Goal: Communication & Community: Answer question/provide support

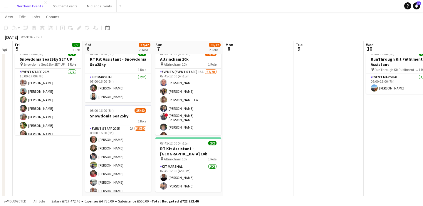
scroll to position [23, 0]
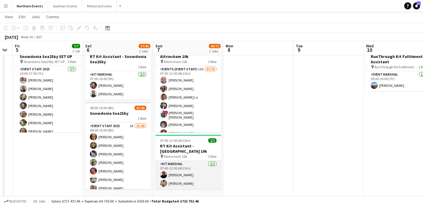
click at [209, 179] on app-card-role "Kit Marshal 2/2 07:45-12:00 (4h15m) Raymond Bell Yin Qi Gan" at bounding box center [188, 174] width 66 height 28
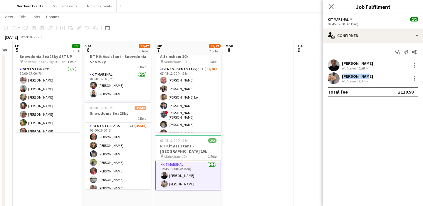
drag, startPoint x: 362, startPoint y: 75, endPoint x: 340, endPoint y: 75, distance: 22.6
click at [340, 75] on div "Yin Qi Gan Not rated 7.31mi" at bounding box center [373, 78] width 100 height 12
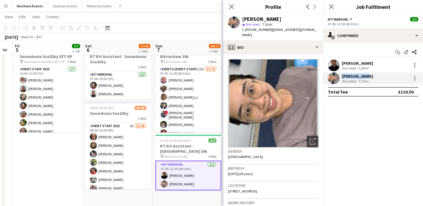
copy div "[PERSON_NAME]"
click at [92, 9] on button "Midlands Events Close" at bounding box center [99, 5] width 34 height 11
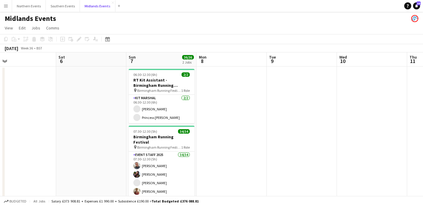
scroll to position [0, 228]
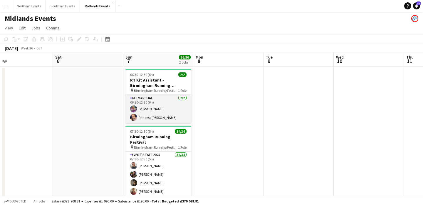
click at [174, 114] on app-card-role "Kit Marshal [DATE] 06:30-12:30 (6h) [PERSON_NAME] Princess [PERSON_NAME]" at bounding box center [158, 109] width 66 height 28
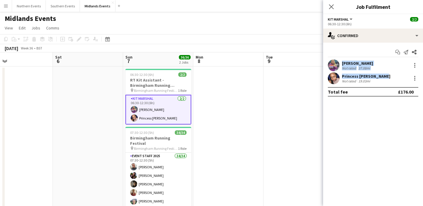
drag, startPoint x: 383, startPoint y: 76, endPoint x: 339, endPoint y: 64, distance: 45.6
click at [339, 64] on div "Gillian Mobbs Not rated 37.08mi Princess Ebal Nathan Not rated 19.03mi" at bounding box center [373, 71] width 100 height 25
copy div "Gillian Mobbs Not rated 37.08mi Princess Ebal Nathan"
click at [63, 8] on button "Southern Events Close" at bounding box center [63, 5] width 34 height 11
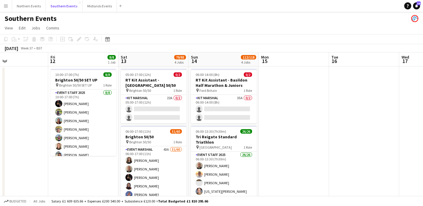
scroll to position [0, 233]
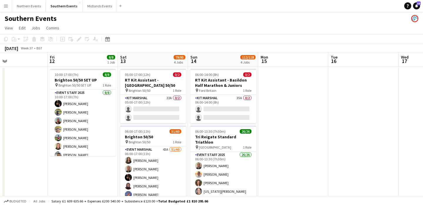
click at [170, 121] on app-card-role "Kit Marshal 22A 0/2 05:00-17:00 (12h) single-neutral-actions single-neutral-act…" at bounding box center [153, 109] width 66 height 28
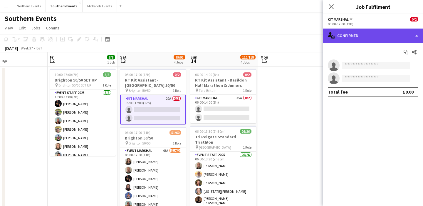
click at [381, 36] on div "single-neutral-actions-check-2 Confirmed" at bounding box center [373, 35] width 100 height 14
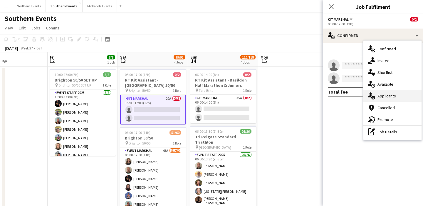
click at [394, 92] on div "single-neutral-actions-information Applicants" at bounding box center [392, 96] width 58 height 12
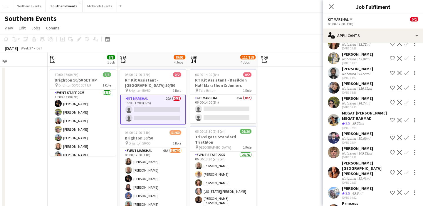
scroll to position [34, 0]
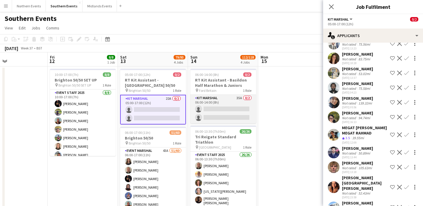
click at [228, 117] on app-card-role "Kit Marshal 35A 0/2 06:00-14:00 (8h) single-neutral-actions single-neutral-acti…" at bounding box center [223, 109] width 66 height 28
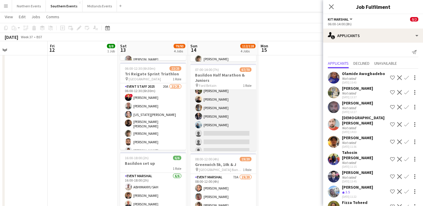
scroll to position [539, 0]
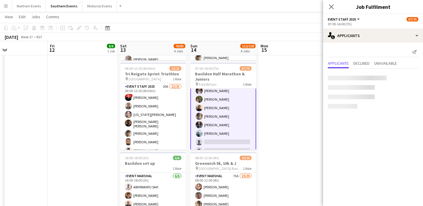
scroll to position [540, 0]
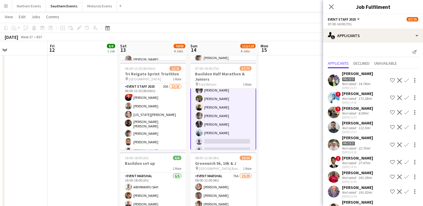
click at [5, 2] on button "Menu" at bounding box center [6, 6] width 12 height 12
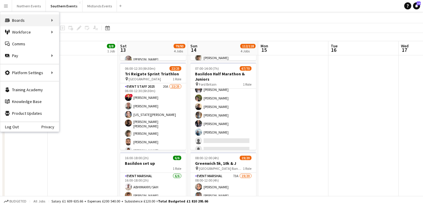
scroll to position [539, 0]
click at [14, 46] on link "Comms Comms" at bounding box center [29, 44] width 59 height 12
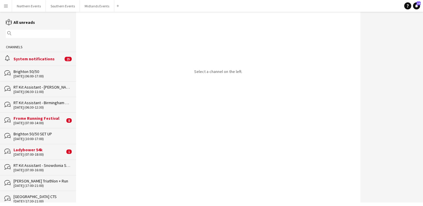
click at [26, 36] on input "text" at bounding box center [41, 33] width 56 height 5
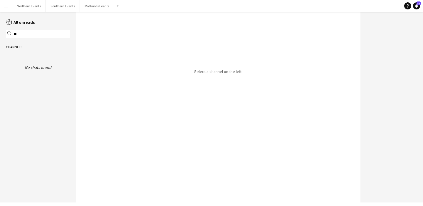
type input "*"
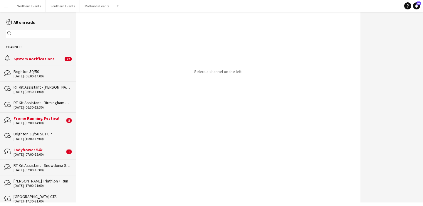
click at [35, 168] on div "[DATE] (07:00-16:00)" at bounding box center [42, 170] width 57 height 4
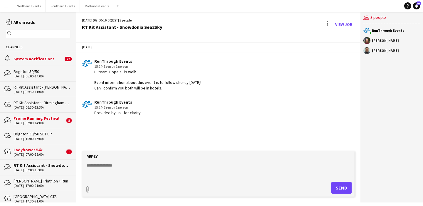
click at [46, 33] on input "text" at bounding box center [41, 33] width 56 height 5
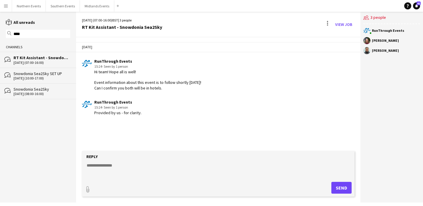
type input "****"
click at [43, 97] on div "bubbles Snowdonia Sea2Sky 06-09-2025 (08:00-16:00)" at bounding box center [38, 91] width 76 height 16
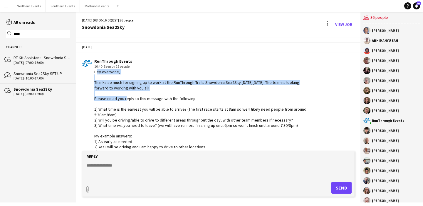
drag, startPoint x: 183, startPoint y: 90, endPoint x: 93, endPoint y: 71, distance: 92.2
click at [93, 71] on div "RunThrough Events 10:40 · Seen by 28 people Hey everyone, Thanks so much for si…" at bounding box center [196, 114] width 228 height 112
copy div "Hey everyone, Thanks so much for signing up to work at the RunThrough Trails Sn…"
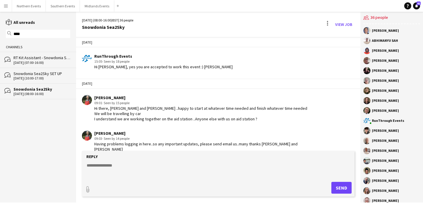
scroll to position [1676, 0]
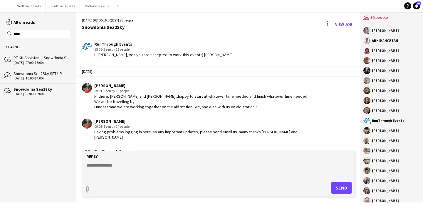
click at [44, 58] on div "RT Kit Assistant - Snowdonia Sea2Sky" at bounding box center [42, 57] width 57 height 5
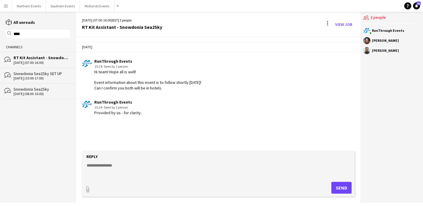
click at [114, 169] on textarea at bounding box center [219, 169] width 267 height 15
paste textarea "**********"
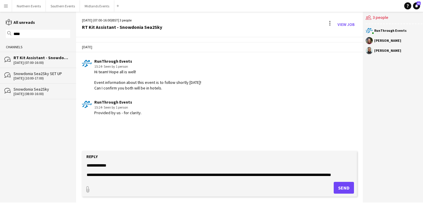
click at [103, 163] on textarea "**********" at bounding box center [219, 169] width 267 height 15
click at [164, 177] on textarea "**********" at bounding box center [219, 169] width 267 height 15
click at [159, 174] on textarea "**********" at bounding box center [219, 169] width 267 height 15
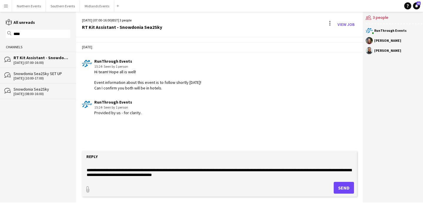
scroll to position [14, 0]
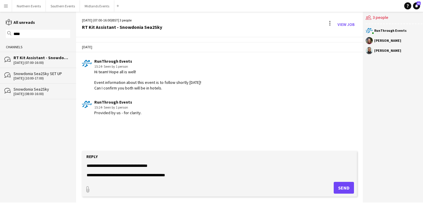
type textarea "**********"
click at [341, 190] on button "Send" at bounding box center [344, 187] width 20 height 12
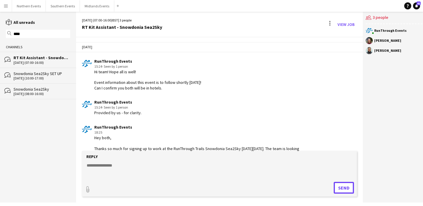
scroll to position [23, 0]
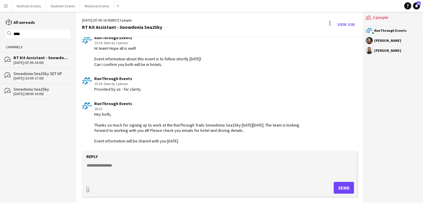
click at [53, 35] on input "****" at bounding box center [41, 33] width 56 height 5
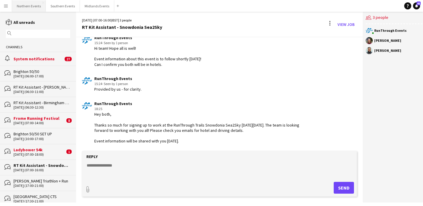
click at [28, 8] on button "Northern Events Close" at bounding box center [29, 5] width 34 height 11
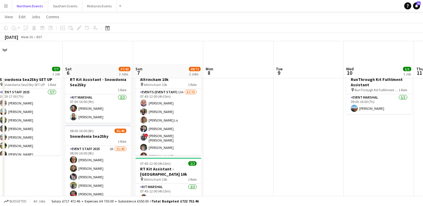
scroll to position [60, 0]
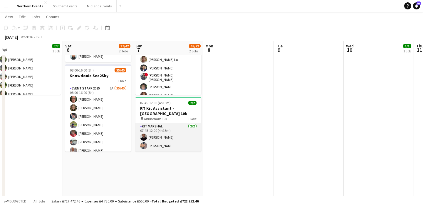
click at [182, 138] on app-card-role "Kit Marshal 2/2 07:45-12:00 (4h15m) Raymond Bell Yin Qi Gan" at bounding box center [168, 137] width 66 height 28
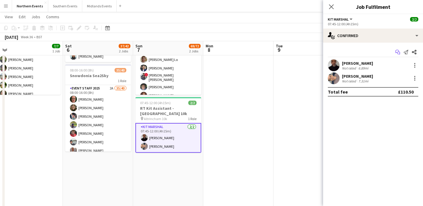
click at [398, 53] on icon "Start chat" at bounding box center [397, 52] width 5 height 5
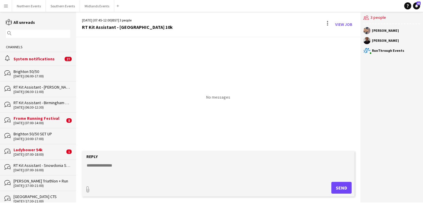
click at [44, 37] on div "magnifier" at bounding box center [38, 34] width 64 height 8
click at [44, 35] on input "text" at bounding box center [41, 33] width 56 height 5
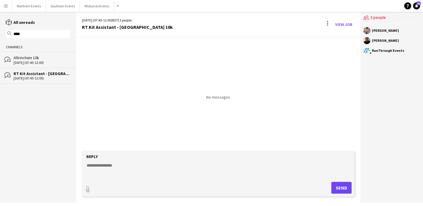
type input "****"
click at [33, 59] on div "Altrincham 10k" at bounding box center [42, 57] width 57 height 5
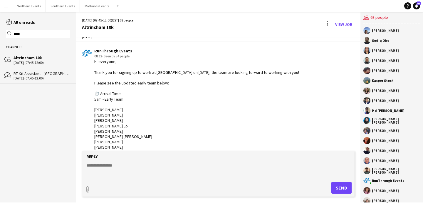
scroll to position [670, 0]
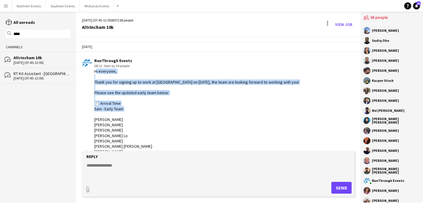
drag, startPoint x: 128, startPoint y: 110, endPoint x: 94, endPoint y: 71, distance: 51.6
click at [94, 71] on div "RunThrough Events 08:12 · Seen by 34 people Hi everyone, Thank you for signing …" at bounding box center [196, 178] width 228 height 240
copy div "Hi everyone, Thank you for signing up to work at Altrincham on 7th September, t…"
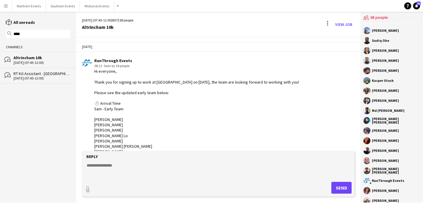
click at [46, 78] on div "[DATE] (07:45-12:00)" at bounding box center [42, 78] width 57 height 4
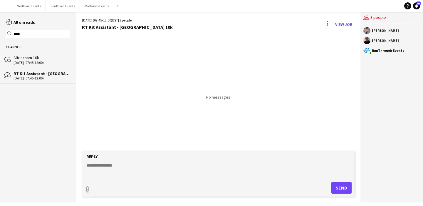
click at [132, 170] on textarea at bounding box center [219, 169] width 267 height 15
paste textarea "**********"
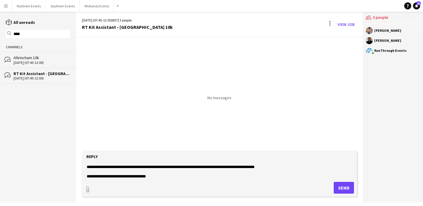
scroll to position [23, 0]
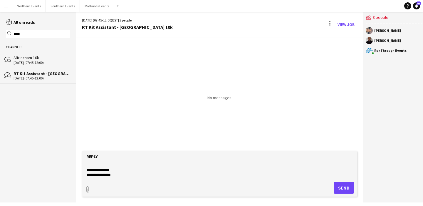
click at [124, 170] on textarea "**********" at bounding box center [219, 169] width 267 height 15
drag, startPoint x: 120, startPoint y: 176, endPoint x: 78, endPoint y: 176, distance: 41.7
click at [78, 176] on app-message-form "**********" at bounding box center [219, 176] width 287 height 51
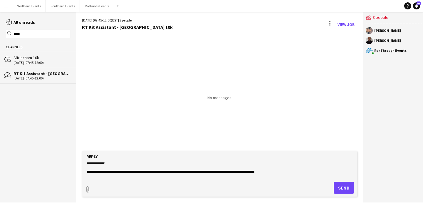
scroll to position [0, 0]
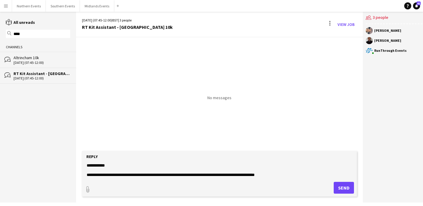
click at [95, 164] on textarea "**********" at bounding box center [219, 169] width 267 height 15
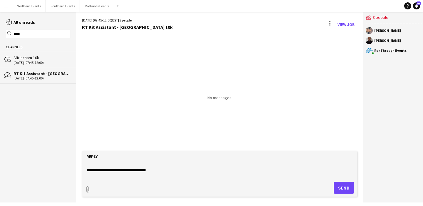
scroll to position [19, 0]
click at [156, 174] on textarea "**********" at bounding box center [219, 169] width 267 height 15
type textarea "**********"
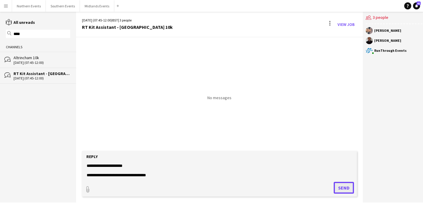
click at [345, 189] on button "Send" at bounding box center [344, 187] width 20 height 12
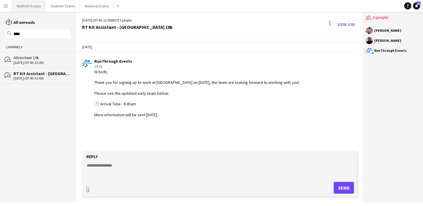
click at [28, 4] on button "Northern Events Close" at bounding box center [29, 5] width 34 height 11
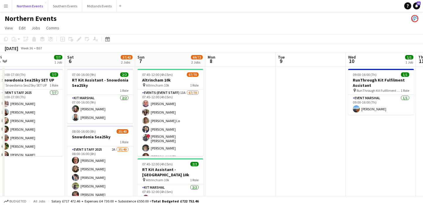
scroll to position [0, 215]
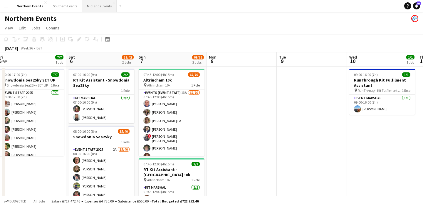
click at [97, 7] on button "Midlands Events Close" at bounding box center [99, 5] width 34 height 11
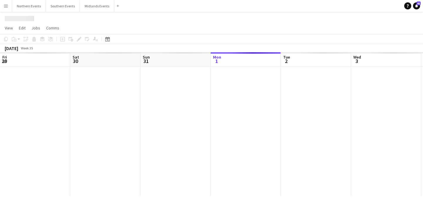
scroll to position [0, 140]
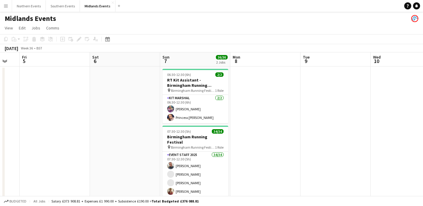
scroll to position [0, 213]
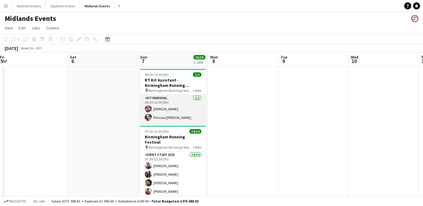
click at [186, 116] on app-card-role "Kit Marshal [DATE] 06:30-12:30 (6h) [PERSON_NAME] Princess [PERSON_NAME]" at bounding box center [173, 109] width 66 height 28
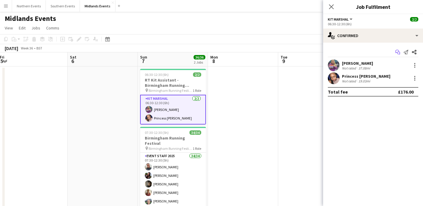
click at [396, 52] on icon at bounding box center [397, 51] width 4 height 3
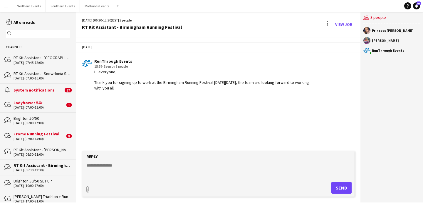
click at [46, 33] on input "text" at bounding box center [41, 33] width 56 height 5
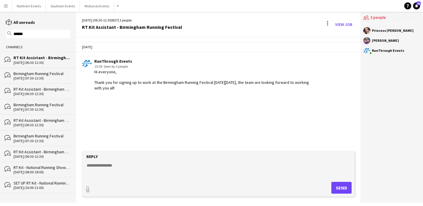
click at [49, 73] on div "Birmingham Running Festival" at bounding box center [42, 73] width 57 height 5
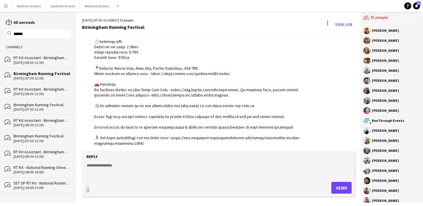
scroll to position [818, 0]
drag, startPoint x: 112, startPoint y: 133, endPoint x: 92, endPoint y: 41, distance: 93.4
click at [92, 41] on div "RunThrough Events 12:17 · Seen by 28 people" at bounding box center [196, 131] width 228 height 326
copy div "️Loremip dolo: Sitam con-ad elit: 3:87se Doeiu tempori utla: 8:14et Dolore magn…"
click at [41, 57] on div "RT Kit Assistant - Birmingham Running Festival" at bounding box center [42, 57] width 57 height 5
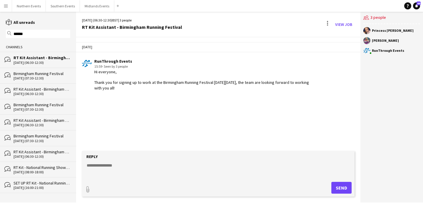
click at [49, 34] on input "******" at bounding box center [41, 33] width 56 height 5
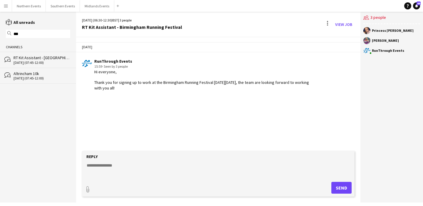
type input "***"
click at [42, 55] on div "RT Kit Assistant - [GEOGRAPHIC_DATA] 10k" at bounding box center [42, 57] width 57 height 5
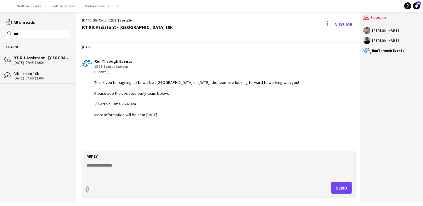
click at [42, 73] on div "Altrincham 10k" at bounding box center [42, 73] width 57 height 5
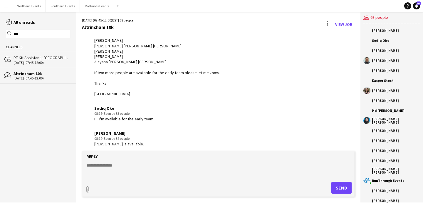
scroll to position [1693, 0]
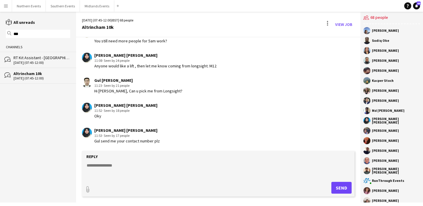
click at [42, 61] on div "[DATE] (07:45-12:00)" at bounding box center [42, 62] width 57 height 4
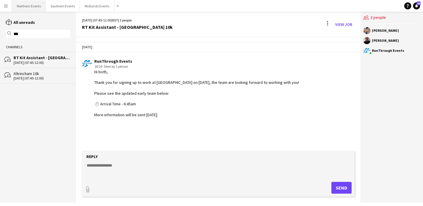
click at [25, 6] on button "Northern Events Close" at bounding box center [29, 5] width 34 height 11
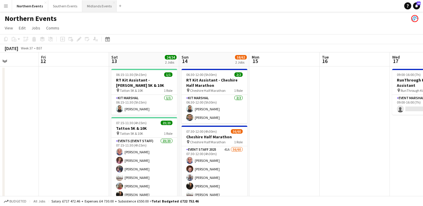
click at [100, 8] on button "Midlands Events Close" at bounding box center [99, 5] width 34 height 11
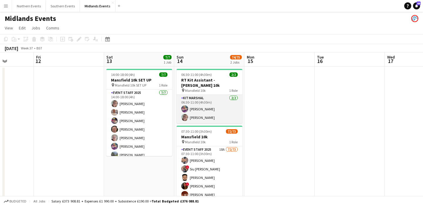
click at [227, 103] on app-card-role "Kit Marshal [DATE] 06:30-11:00 (4h30m) [PERSON_NAME] [PERSON_NAME]" at bounding box center [209, 109] width 66 height 28
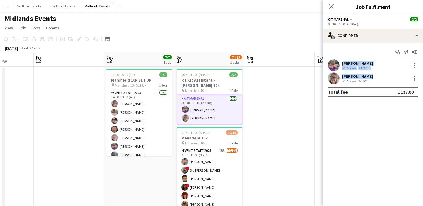
drag, startPoint x: 370, startPoint y: 75, endPoint x: 342, endPoint y: 63, distance: 30.5
click at [342, 63] on div "[PERSON_NAME] Not rated 11.24mi [PERSON_NAME] Not rated 10.55mi" at bounding box center [373, 71] width 100 height 25
copy div "[PERSON_NAME] Not rated 11.24mi [PERSON_NAME]"
click at [303, 155] on app-date-cell at bounding box center [279, 145] width 70 height 158
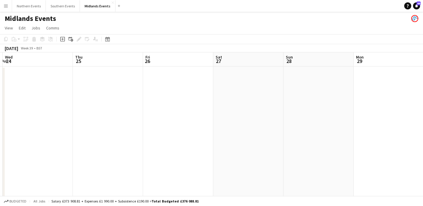
scroll to position [0, 254]
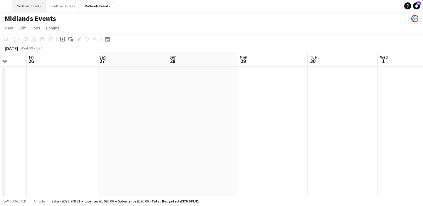
drag, startPoint x: 27, startPoint y: 5, endPoint x: 30, endPoint y: 6, distance: 3.3
click at [27, 5] on button "Northern Events Close" at bounding box center [29, 5] width 34 height 11
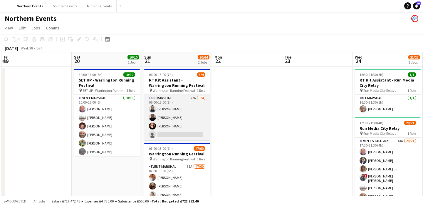
click at [191, 126] on app-card-role "Kit Marshal 27A [DATE] 06:00-13:00 (7h) [PERSON_NAME] [PERSON_NAME] [PERSON_NAM…" at bounding box center [177, 118] width 66 height 46
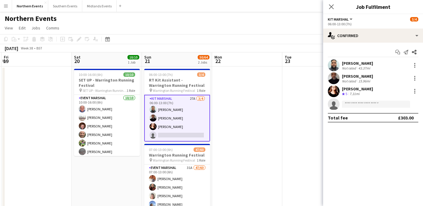
drag, startPoint x: 379, startPoint y: 89, endPoint x: 340, endPoint y: 61, distance: 48.2
click at [340, 61] on div "[PERSON_NAME] Not rated 43.37mi [PERSON_NAME] Not rated 15.96mi [PERSON_NAME] C…" at bounding box center [373, 84] width 100 height 51
copy div "[PERSON_NAME] Not rated 43.37mi [PERSON_NAME] Not rated 15.96mi [PERSON_NAME]"
click at [6, 6] on app-icon "Menu" at bounding box center [6, 6] width 5 height 5
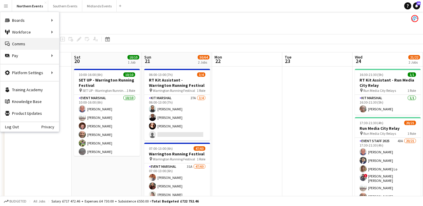
click at [14, 43] on link "Comms Comms" at bounding box center [29, 44] width 59 height 12
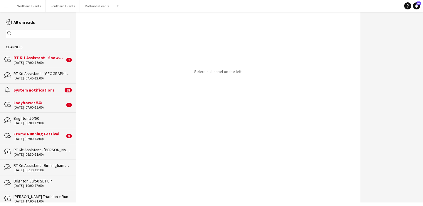
click at [29, 60] on div "[DATE] (07:00-16:00)" at bounding box center [39, 62] width 51 height 4
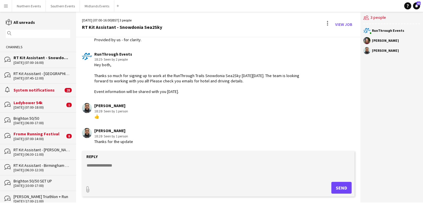
scroll to position [73, 0]
click at [63, 9] on button "Southern Events Close" at bounding box center [63, 5] width 34 height 11
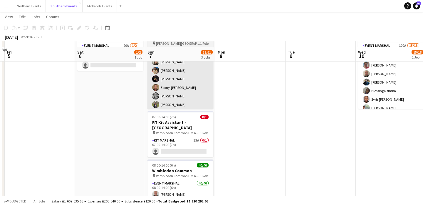
scroll to position [40, 0]
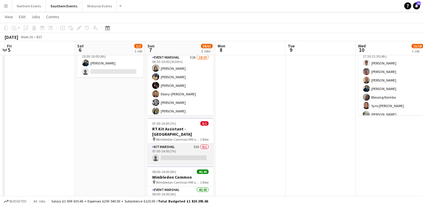
click at [185, 150] on app-card-role "Kit Marshal 33A 0/1 07:00-14:00 (7h) single-neutral-actions" at bounding box center [180, 153] width 66 height 20
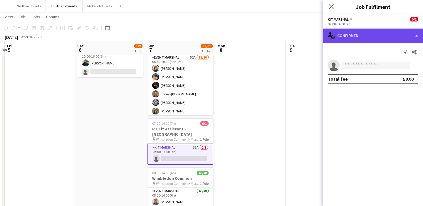
click at [359, 35] on div "single-neutral-actions-check-2 Confirmed" at bounding box center [373, 35] width 100 height 14
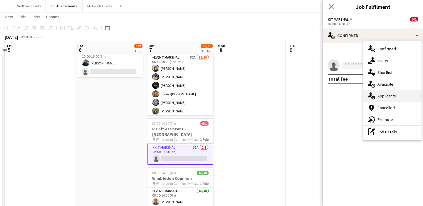
click at [389, 99] on div "single-neutral-actions-information Applicants" at bounding box center [392, 96] width 58 height 12
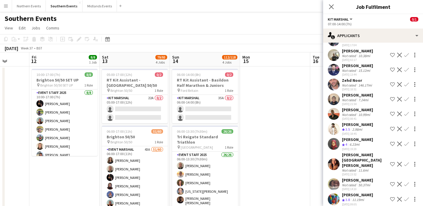
scroll to position [0, 294]
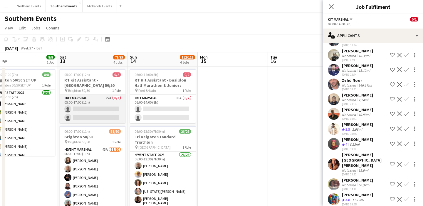
click at [107, 116] on app-card-role "Kit Marshal 22A 0/2 05:00-17:00 (12h) single-neutral-actions single-neutral-act…" at bounding box center [93, 109] width 66 height 28
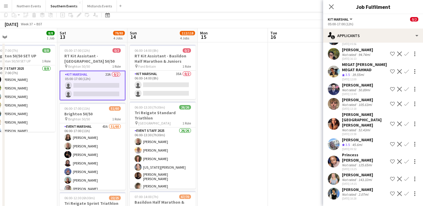
scroll to position [0, 0]
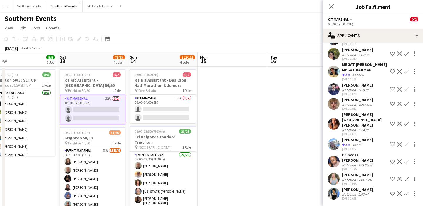
click at [118, 117] on app-card-role "Kit Marshal 22A 0/2 05:00-17:00 (12h) single-neutral-actions single-neutral-act…" at bounding box center [93, 110] width 66 height 30
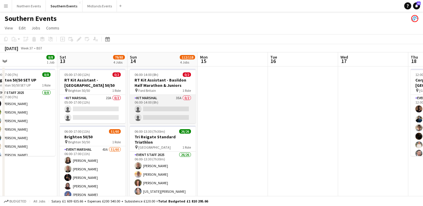
click at [156, 115] on app-card-role "Kit Marshal 35A 0/2 06:00-14:00 (8h) single-neutral-actions single-neutral-acti…" at bounding box center [163, 109] width 66 height 28
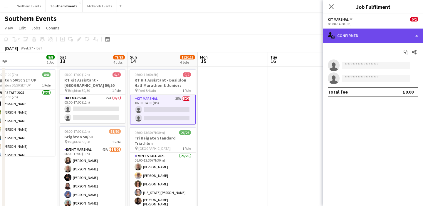
click at [351, 36] on div "single-neutral-actions-check-2 Confirmed" at bounding box center [373, 35] width 100 height 14
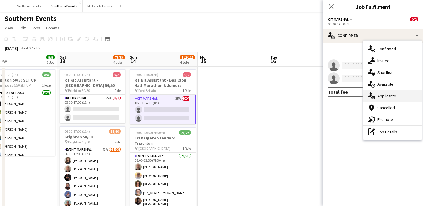
click at [379, 98] on div "single-neutral-actions-information Applicants" at bounding box center [392, 96] width 58 height 12
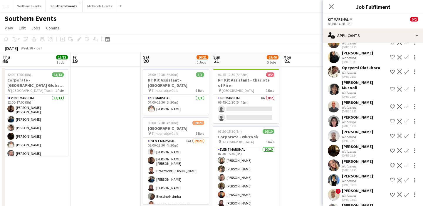
scroll to position [0, 182]
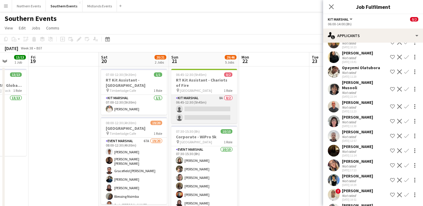
click at [218, 117] on app-card-role "Kit Marshal 8A 0/2 06:45-12:30 (5h45m) single-neutral-actions single-neutral-ac…" at bounding box center [204, 109] width 66 height 28
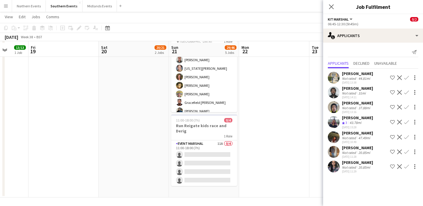
scroll to position [281, 0]
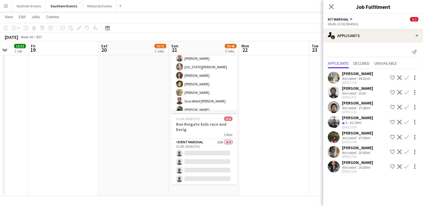
click at [359, 173] on div "[DATE] 11:29" at bounding box center [357, 171] width 31 height 4
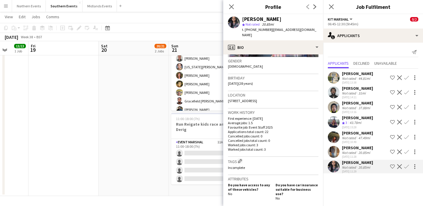
scroll to position [93, 0]
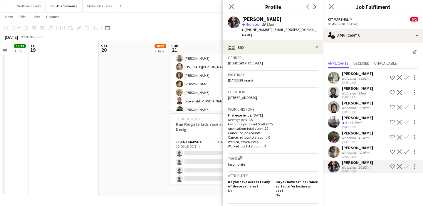
click at [357, 154] on div "20.85mi" at bounding box center [364, 152] width 14 height 4
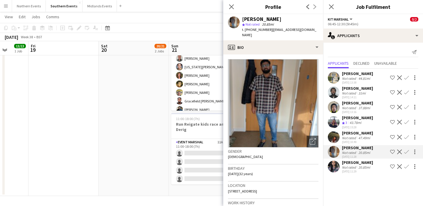
click at [356, 135] on div "[PERSON_NAME]" at bounding box center [357, 132] width 31 height 5
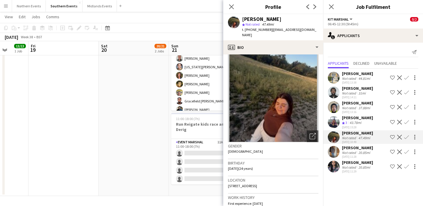
scroll to position [0, 0]
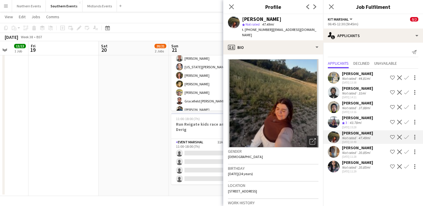
click at [353, 125] on div "43.78mi" at bounding box center [355, 122] width 14 height 5
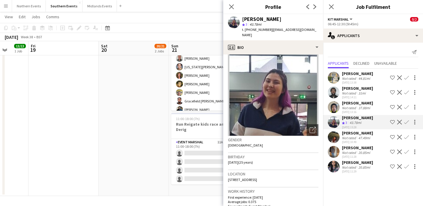
scroll to position [6, 0]
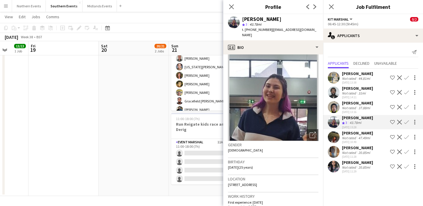
click at [361, 105] on div "[PERSON_NAME]" at bounding box center [357, 102] width 31 height 5
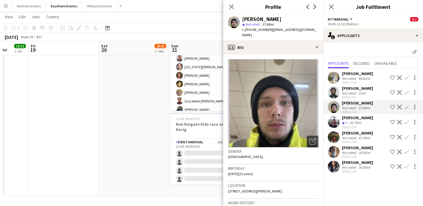
click at [360, 96] on div "[PERSON_NAME] Not rated 31mi [DATE] 14:11" at bounding box center [357, 92] width 31 height 14
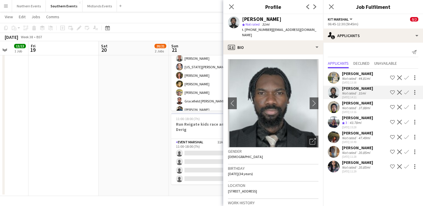
click at [356, 82] on div "[DATE] 13:38" at bounding box center [357, 82] width 31 height 4
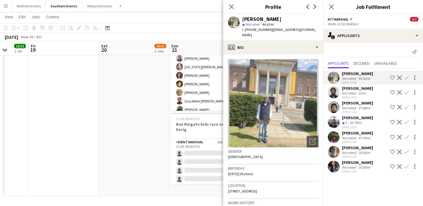
click at [368, 124] on div "[PERSON_NAME] Crew rating 3 43.78mi [DATE] 15:28 Shortlist crew Decline Confirm" at bounding box center [373, 122] width 100 height 14
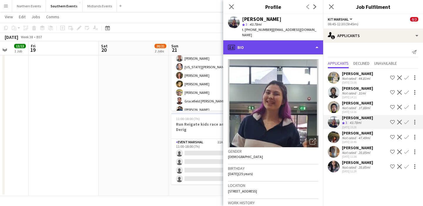
click at [280, 42] on div "profile Bio" at bounding box center [273, 47] width 100 height 14
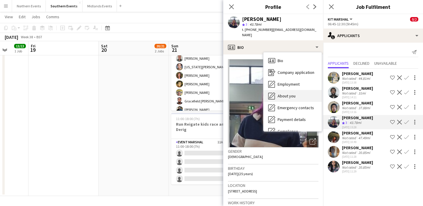
click at [301, 91] on div "About you About you" at bounding box center [292, 96] width 58 height 12
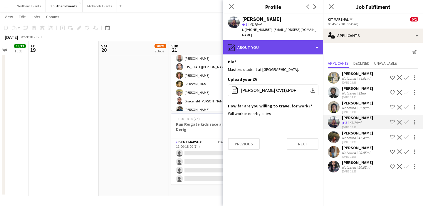
click at [292, 46] on div "pencil4 About you" at bounding box center [273, 47] width 100 height 14
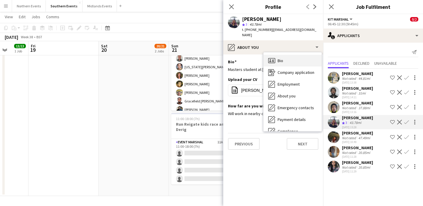
click at [291, 58] on div "Bio Bio" at bounding box center [292, 61] width 58 height 12
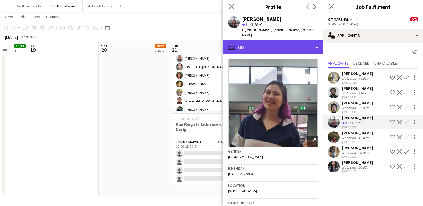
click at [288, 46] on div "profile Bio" at bounding box center [273, 47] width 100 height 14
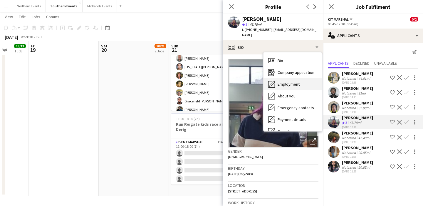
drag, startPoint x: 299, startPoint y: 92, endPoint x: 299, endPoint y: 82, distance: 10.0
click at [299, 82] on div "Bio Bio Company application Company application Employment Employment About you…" at bounding box center [292, 91] width 58 height 79
click at [298, 70] on span "Company application" at bounding box center [295, 72] width 37 height 5
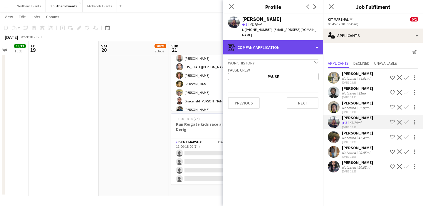
click at [291, 44] on div "register Company application" at bounding box center [273, 47] width 100 height 14
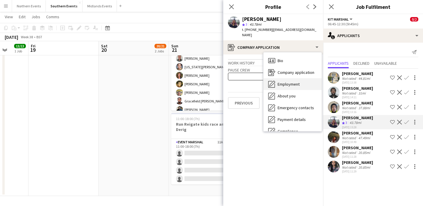
click at [297, 83] on div "Employment Employment" at bounding box center [292, 84] width 58 height 12
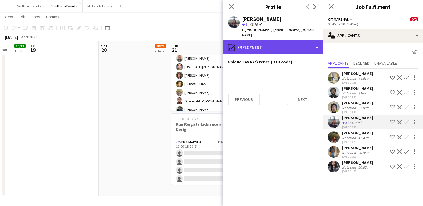
click at [287, 45] on div "pencil4 Employment" at bounding box center [273, 47] width 100 height 14
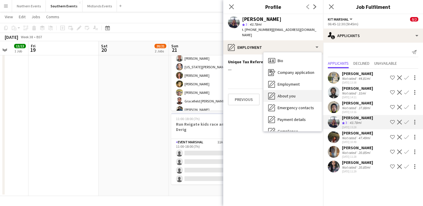
click at [296, 91] on div "About you About you" at bounding box center [292, 96] width 58 height 12
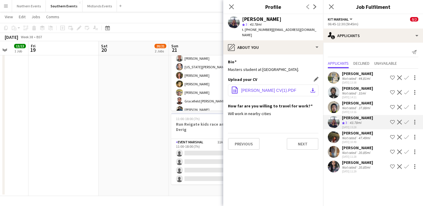
click at [290, 88] on button "office-file-sheet [PERSON_NAME] CV(1).PDF download-bottom" at bounding box center [273, 90] width 90 height 12
click at [364, 140] on div "47.49mi" at bounding box center [364, 137] width 14 height 4
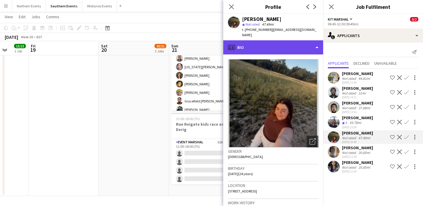
click at [297, 40] on div "profile Bio" at bounding box center [273, 47] width 100 height 14
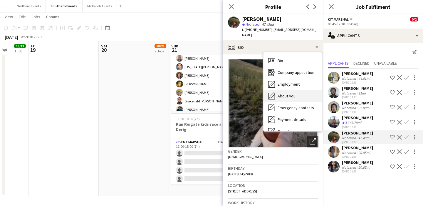
click at [301, 95] on div "About you About you" at bounding box center [292, 96] width 58 height 12
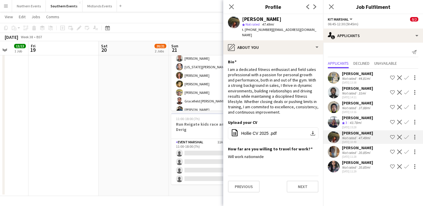
click at [404, 139] on app-icon "Confirm" at bounding box center [406, 136] width 5 height 5
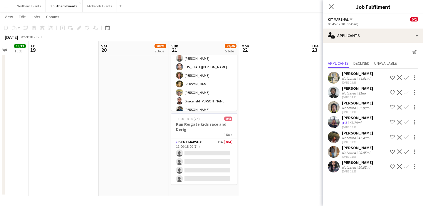
click at [404, 139] on app-icon "Confirm" at bounding box center [406, 136] width 5 height 5
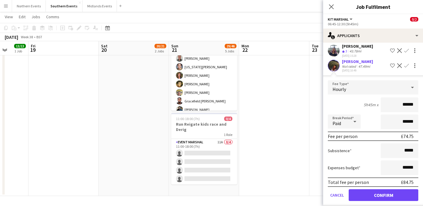
scroll to position [93, 0]
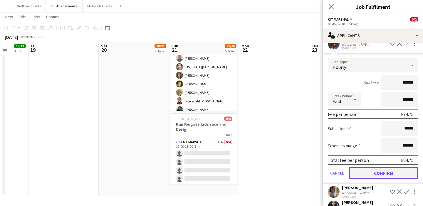
click at [374, 175] on button "Confirm" at bounding box center [384, 173] width 70 height 12
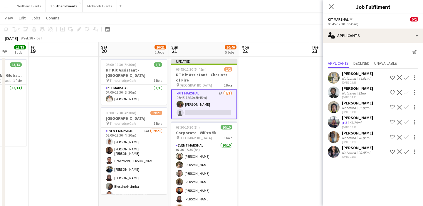
scroll to position [0, 0]
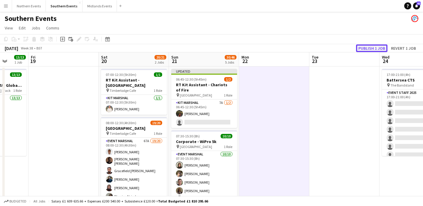
click at [375, 47] on button "Publish 1 job" at bounding box center [371, 48] width 31 height 8
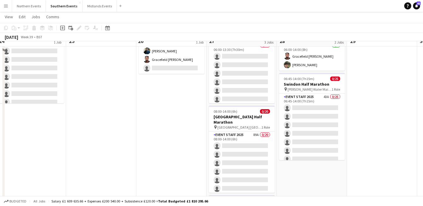
scroll to position [43, 0]
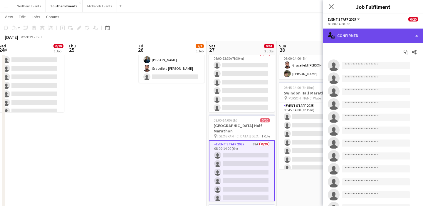
click at [387, 35] on div "single-neutral-actions-check-2 Confirmed" at bounding box center [373, 35] width 100 height 14
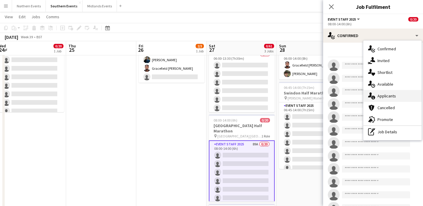
click at [390, 97] on div "single-neutral-actions-information Applicants" at bounding box center [392, 96] width 58 height 12
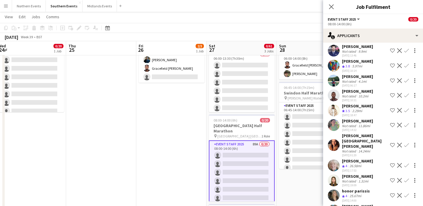
scroll to position [1224, 0]
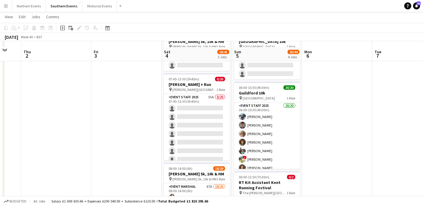
scroll to position [0, 0]
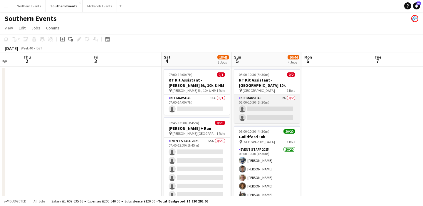
click at [270, 100] on app-card-role "Kit Marshal 2A 0/2 05:00-10:30 (5h30m) single-neutral-actions single-neutral-ac…" at bounding box center [267, 109] width 66 height 28
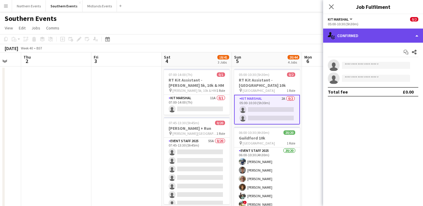
click at [373, 40] on div "single-neutral-actions-check-2 Confirmed" at bounding box center [373, 35] width 100 height 14
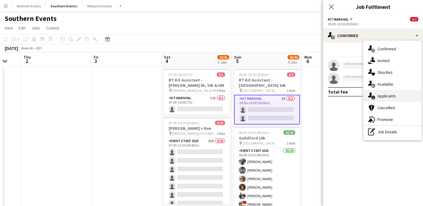
click at [388, 101] on div "single-neutral-actions-information Applicants" at bounding box center [392, 96] width 58 height 12
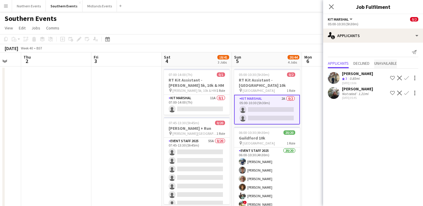
click at [387, 63] on span "Unavailable" at bounding box center [385, 63] width 23 height 4
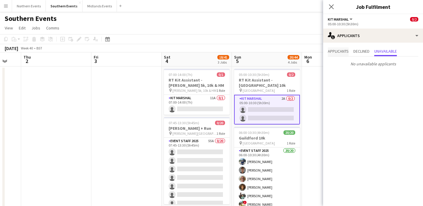
click at [331, 50] on span "Applicants" at bounding box center [338, 51] width 21 height 4
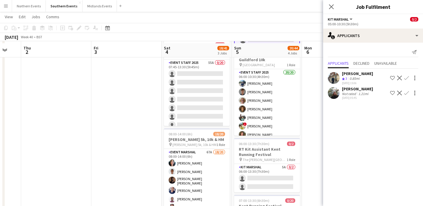
scroll to position [83, 0]
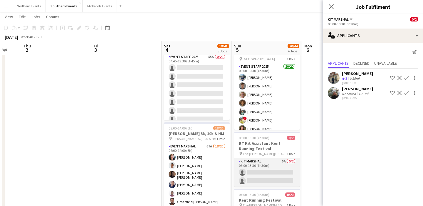
click at [269, 164] on app-card-role "Kit Marshal 5A 0/2 06:00-13:30 (7h30m) single-neutral-actions single-neutral-ac…" at bounding box center [267, 172] width 66 height 28
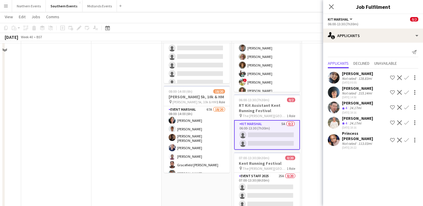
scroll to position [103, 0]
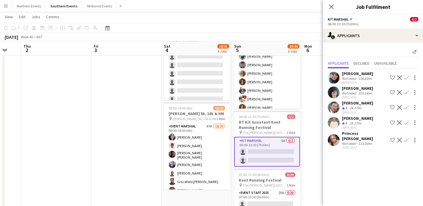
click at [304, 150] on app-date-cell at bounding box center [337, 167] width 70 height 411
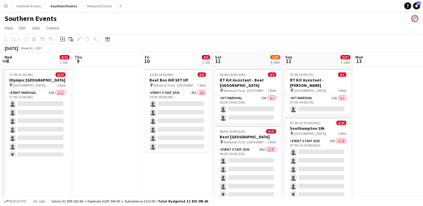
scroll to position [0, 286]
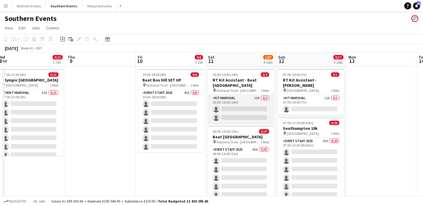
click at [236, 111] on app-card-role "Kit Marshal 10A 0/2 05:00-19:00 (14h) single-neutral-actions single-neutral-act…" at bounding box center [241, 109] width 66 height 28
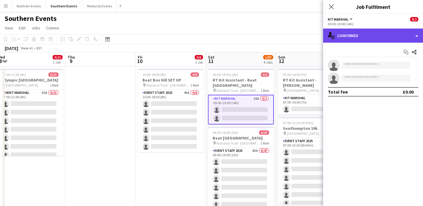
click at [384, 36] on div "single-neutral-actions-check-2 Confirmed" at bounding box center [373, 35] width 100 height 14
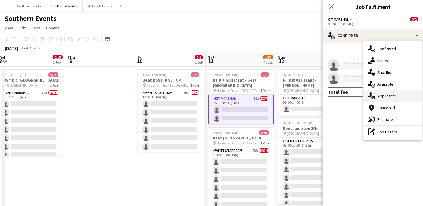
click at [387, 98] on div "single-neutral-actions-information Applicants" at bounding box center [392, 96] width 58 height 12
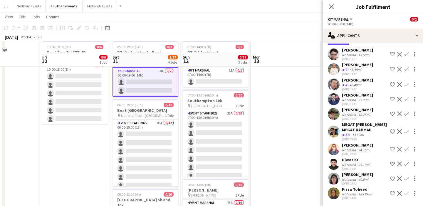
scroll to position [0, 0]
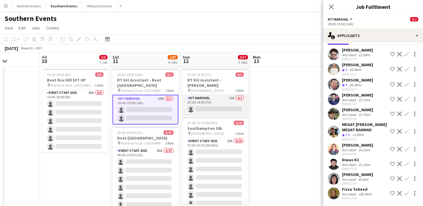
click at [229, 102] on app-card-role "Kit Marshal 11A 0/1 07:00-14:00 (7h) single-neutral-actions" at bounding box center [216, 105] width 66 height 20
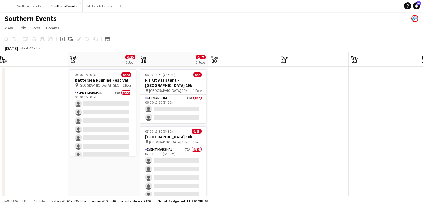
scroll to position [0, 216]
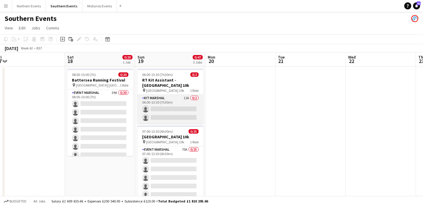
click at [181, 117] on app-card-role "Kit Marshal 12A 0/2 06:00-13:30 (7h30m) single-neutral-actions single-neutral-a…" at bounding box center [170, 109] width 66 height 28
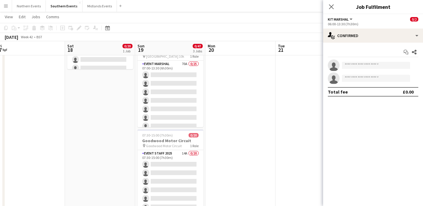
scroll to position [87, 0]
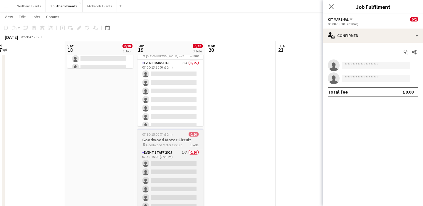
click at [184, 137] on h3 "Goodwood Motor Circuit" at bounding box center [170, 139] width 66 height 5
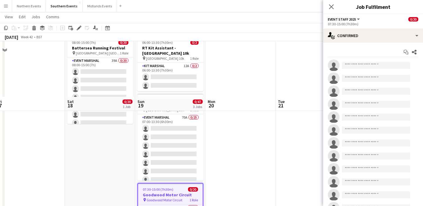
scroll to position [0, 0]
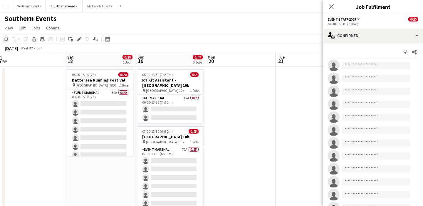
click at [6, 41] on icon at bounding box center [6, 39] width 4 height 4
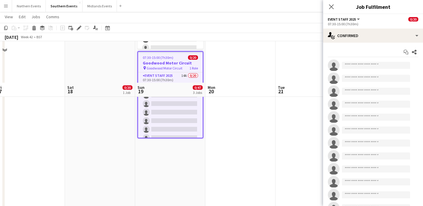
scroll to position [204, 0]
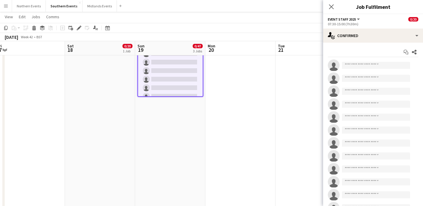
click at [199, 157] on app-date-cell "06:00-13:30 (7h30m) 0/2 RT Kit Assistant - [GEOGRAPHIC_DATA] 10k pin [GEOGRAPHI…" at bounding box center [170, 66] width 70 height 411
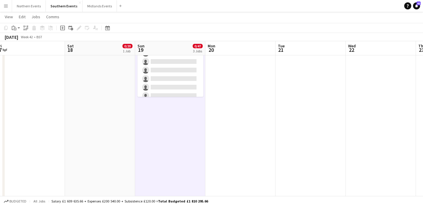
click at [17, 32] on app-toolbar "Copy Paste Paste Command V Paste with crew Command Shift V Paste linked Job [GE…" at bounding box center [211, 28] width 423 height 10
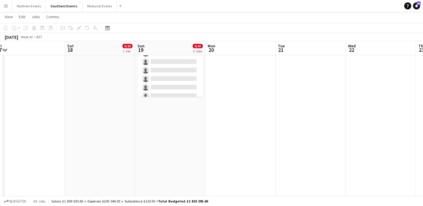
click at [142, 117] on app-date-cell "06:00-13:30 (7h30m) 0/2 RT Kit Assistant - [GEOGRAPHIC_DATA] 10k pin [GEOGRAPHI…" at bounding box center [170, 66] width 70 height 411
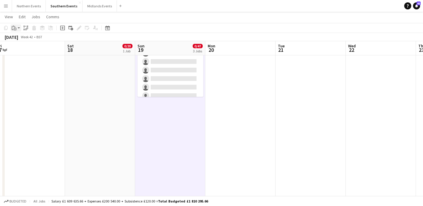
click at [15, 29] on icon "Paste" at bounding box center [14, 28] width 5 height 5
click at [22, 36] on div "Paste Command V Paste with crew Command Shift V" at bounding box center [39, 43] width 56 height 25
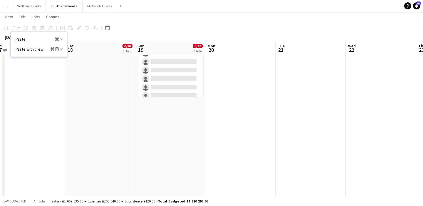
click at [165, 140] on app-date-cell "06:00-13:30 (7h30m) 0/2 RT Kit Assistant - [GEOGRAPHIC_DATA] 10k pin [GEOGRAPHI…" at bounding box center [170, 66] width 70 height 411
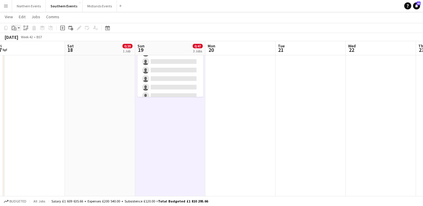
click at [15, 31] on div "Paste" at bounding box center [14, 27] width 7 height 7
click at [21, 40] on link "Paste Command V" at bounding box center [39, 38] width 46 height 5
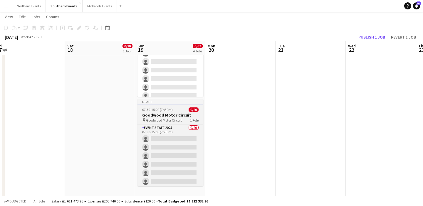
click at [159, 116] on h3 "Goodwood Motor Circuit" at bounding box center [170, 114] width 66 height 5
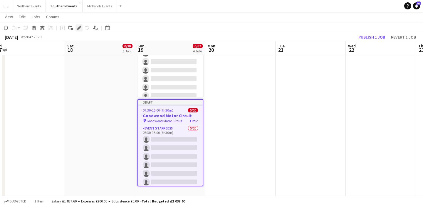
click at [79, 27] on icon at bounding box center [78, 27] width 3 height 3
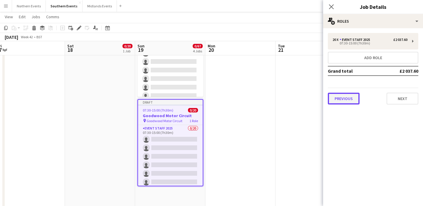
click at [356, 103] on button "Previous" at bounding box center [344, 98] width 32 height 12
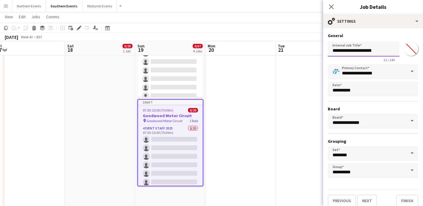
click at [332, 50] on input "**********" at bounding box center [364, 49] width 72 height 15
type input "**********"
click at [366, 199] on button "Next" at bounding box center [367, 200] width 20 height 12
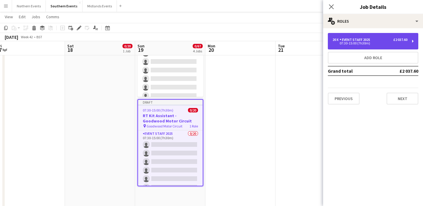
click at [341, 41] on div "Event Staff 2025" at bounding box center [355, 40] width 33 height 4
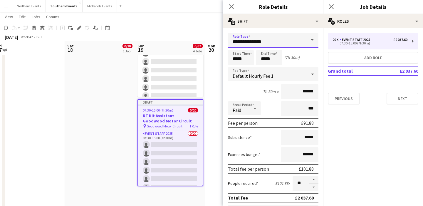
click at [279, 38] on input "**********" at bounding box center [273, 40] width 90 height 15
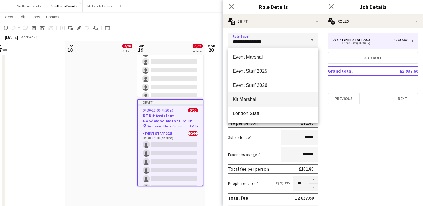
click at [259, 96] on mat-option "Kit Marshal" at bounding box center [273, 99] width 90 height 14
type input "**********"
type input "******"
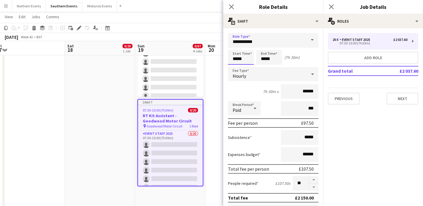
click at [237, 58] on input "*****" at bounding box center [241, 57] width 26 height 15
type input "*****"
click at [237, 66] on div at bounding box center [235, 68] width 12 height 6
click at [301, 61] on div "Start Time ***** End Time ***** (8h 30m)" at bounding box center [273, 57] width 90 height 15
click at [304, 184] on input "**" at bounding box center [300, 183] width 16 height 15
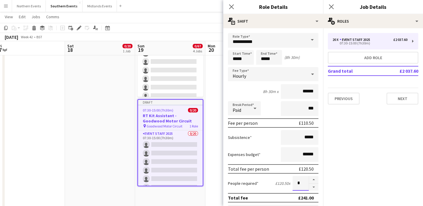
type input "*"
click at [270, 167] on div "Total fee per person £120.50" at bounding box center [273, 168] width 90 height 9
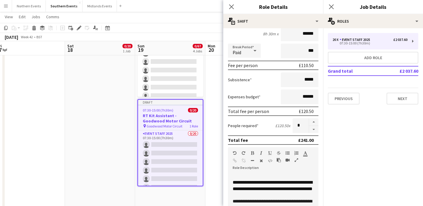
scroll to position [192, 0]
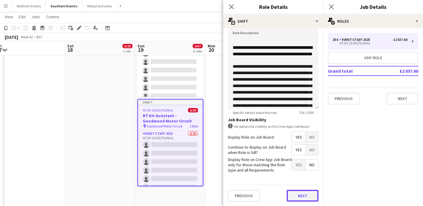
click at [299, 193] on button "Next" at bounding box center [303, 195] width 32 height 12
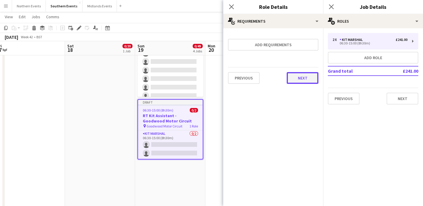
click at [305, 75] on button "Next" at bounding box center [303, 78] width 32 height 12
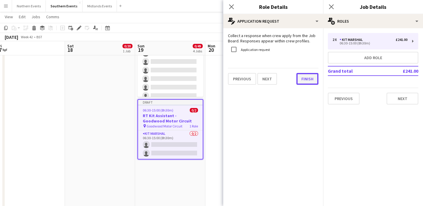
click at [314, 75] on button "Finish" at bounding box center [307, 79] width 22 height 12
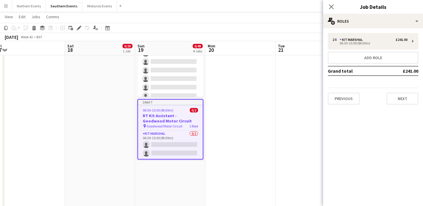
click at [287, 109] on app-date-cell at bounding box center [310, 66] width 70 height 411
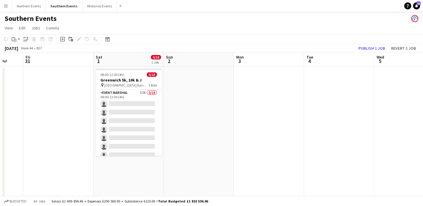
scroll to position [0, 210]
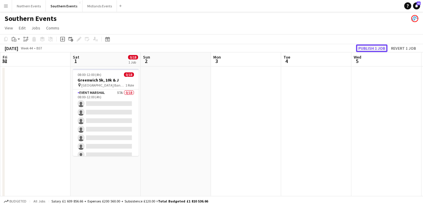
click at [364, 49] on button "Publish 1 job" at bounding box center [371, 48] width 31 height 8
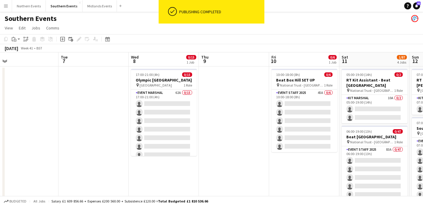
scroll to position [0, 147]
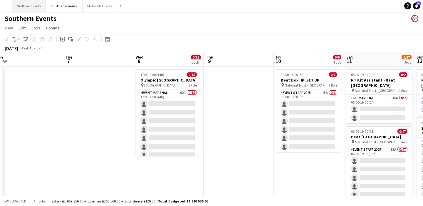
click at [30, 7] on button "Northern Events Close" at bounding box center [29, 5] width 34 height 11
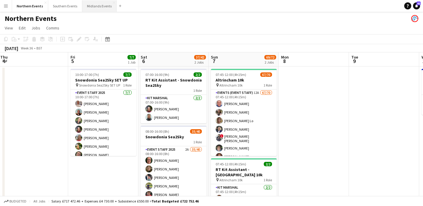
click at [98, 5] on button "Midlands Events Close" at bounding box center [99, 5] width 34 height 11
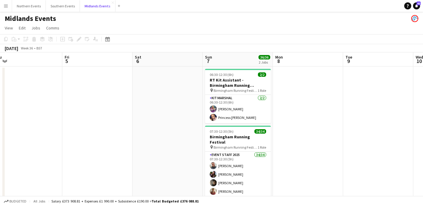
scroll to position [0, 289]
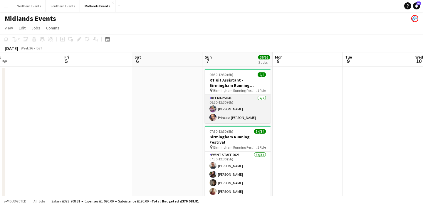
click at [239, 107] on app-card-role "Kit Marshal [DATE] 06:30-12:30 (6h) [PERSON_NAME] Princess [PERSON_NAME]" at bounding box center [238, 109] width 66 height 28
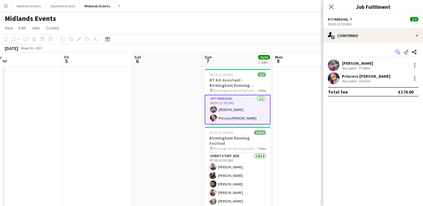
click at [397, 52] on icon at bounding box center [398, 53] width 3 height 3
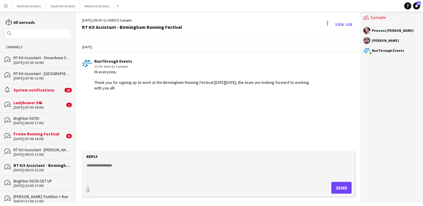
click at [174, 167] on textarea at bounding box center [219, 169] width 267 height 15
paste textarea "**********"
type textarea "**********"
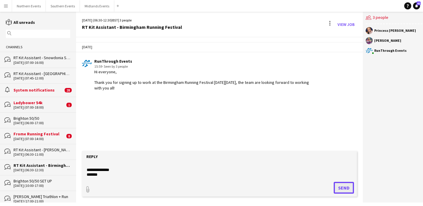
click at [347, 189] on button "Send" at bounding box center [344, 187] width 20 height 12
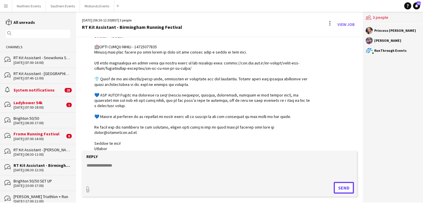
scroll to position [223, 0]
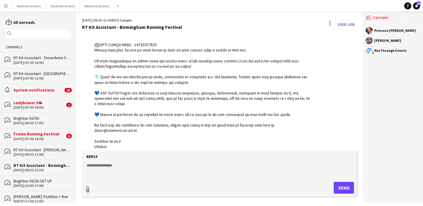
type input "**********"
click at [344, 185] on span "Upload Upload" at bounding box center [337, 186] width 26 height 7
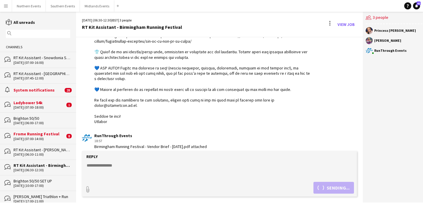
click at [187, 164] on textarea at bounding box center [219, 169] width 267 height 15
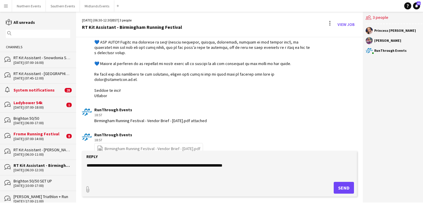
click at [219, 164] on textarea "**********" at bounding box center [219, 169] width 267 height 15
click at [263, 164] on textarea "**********" at bounding box center [219, 169] width 267 height 15
click at [196, 165] on textarea "**********" at bounding box center [219, 169] width 267 height 15
click at [280, 165] on textarea "**********" at bounding box center [219, 169] width 267 height 15
type textarea "**********"
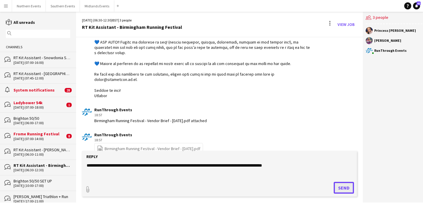
click at [345, 188] on button "Send" at bounding box center [344, 187] width 20 height 12
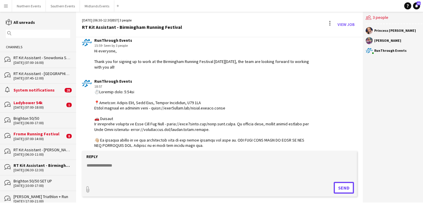
scroll to position [0, 0]
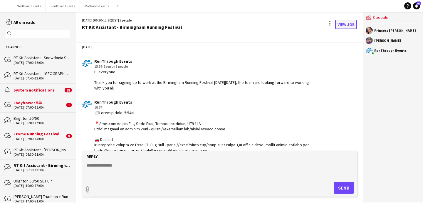
click at [343, 21] on link "View Job" at bounding box center [346, 24] width 22 height 9
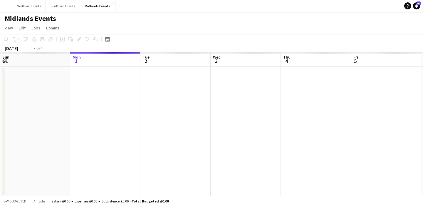
scroll to position [0, 202]
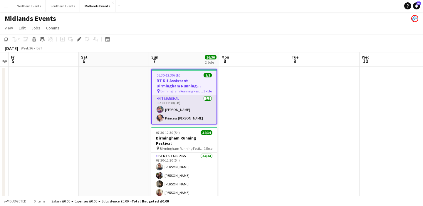
click at [174, 99] on app-card-role "Kit Marshal [DATE] 06:30-12:30 (6h) [PERSON_NAME] Princess [PERSON_NAME]" at bounding box center [184, 109] width 65 height 28
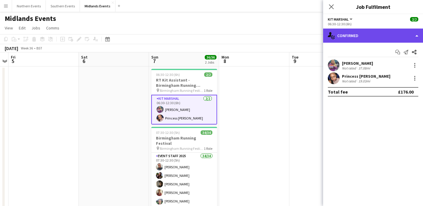
click at [359, 33] on div "single-neutral-actions-check-2 Confirmed" at bounding box center [373, 35] width 100 height 14
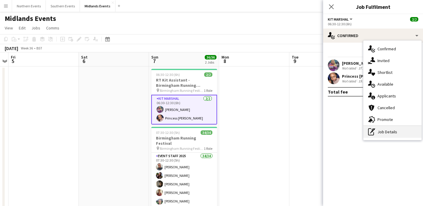
click at [384, 136] on div "pen-write Job Details" at bounding box center [392, 132] width 58 height 12
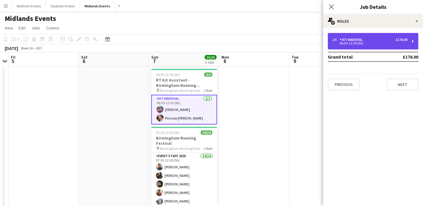
click at [344, 42] on div "06:30-12:30 (6h)" at bounding box center [369, 43] width 75 height 3
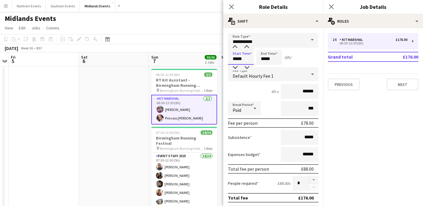
click at [241, 57] on input "*****" at bounding box center [241, 57] width 26 height 15
type input "*****"
click at [243, 65] on div at bounding box center [247, 68] width 12 height 6
click at [307, 61] on div "Start Time ***** End Time ***** (6h 15m)" at bounding box center [273, 57] width 90 height 15
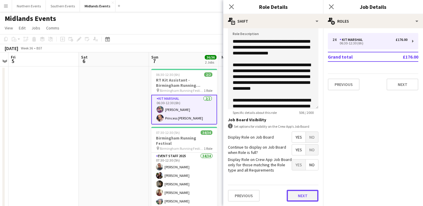
click at [305, 197] on button "Next" at bounding box center [303, 195] width 32 height 12
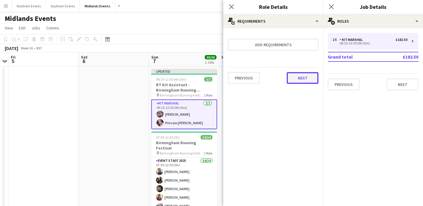
click at [307, 78] on button "Next" at bounding box center [303, 78] width 32 height 12
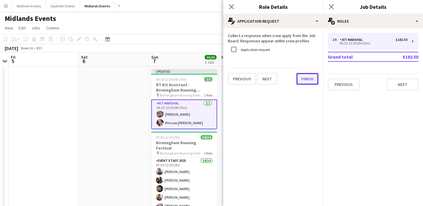
click at [308, 78] on button "Finish" at bounding box center [307, 79] width 22 height 12
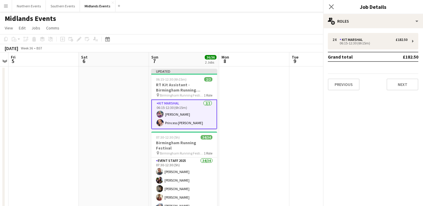
click at [278, 110] on app-date-cell at bounding box center [254, 145] width 70 height 158
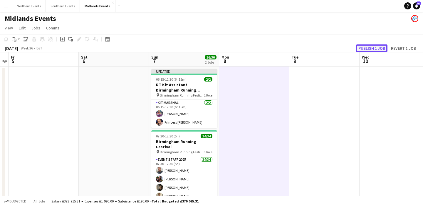
click at [369, 46] on button "Publish 1 job" at bounding box center [371, 48] width 31 height 8
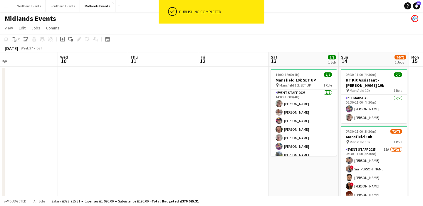
scroll to position [0, 283]
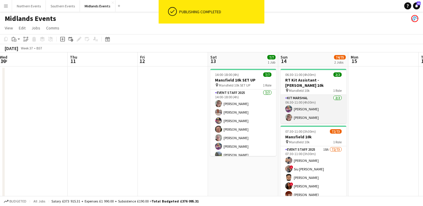
click at [316, 100] on app-card-role "Kit Marshal [DATE] 06:30-11:00 (4h30m) [PERSON_NAME] [PERSON_NAME]" at bounding box center [313, 109] width 66 height 28
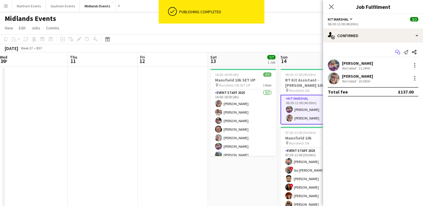
click at [397, 53] on icon "Start chat" at bounding box center [397, 52] width 5 height 5
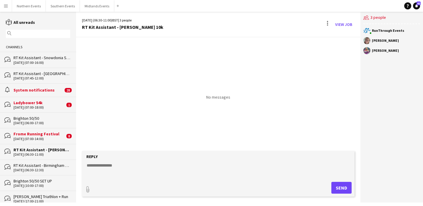
click at [52, 34] on input "text" at bounding box center [41, 33] width 56 height 5
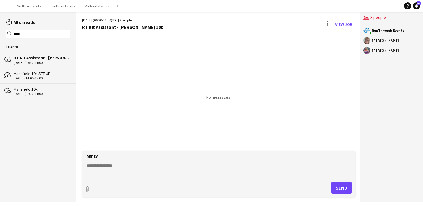
type input "****"
click at [54, 90] on div "Mansfield 10k" at bounding box center [42, 88] width 57 height 5
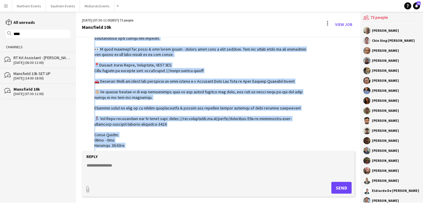
scroll to position [335, 0]
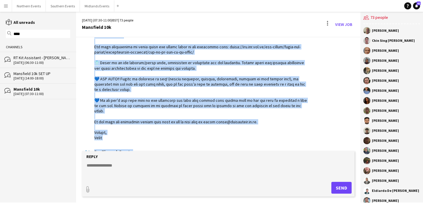
drag, startPoint x: 95, startPoint y: 72, endPoint x: 152, endPoint y: 132, distance: 82.5
copy div "Lo ipsumdol, Sitam con adi elitsed do ei temp in Utlaboree 70do ma Aliqua 38en …"
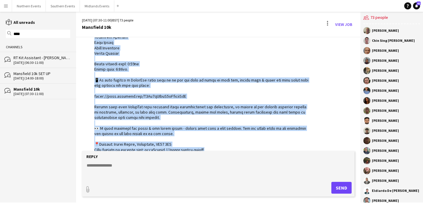
scroll to position [113, 0]
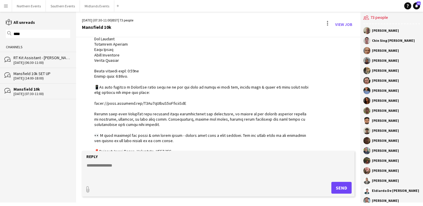
click at [43, 76] on div "[DATE] (14:00-18:00)" at bounding box center [42, 78] width 57 height 4
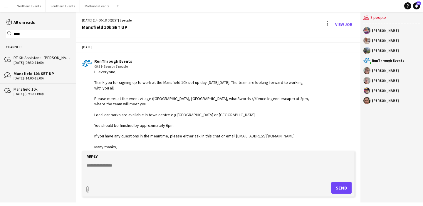
scroll to position [16, 0]
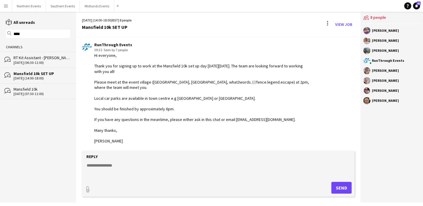
click at [51, 62] on div "[DATE] (06:30-11:00)" at bounding box center [42, 62] width 57 height 4
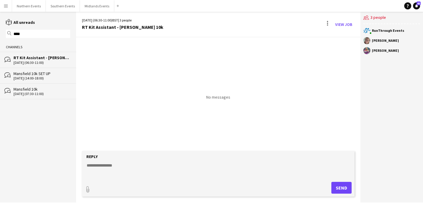
click at [49, 95] on div "bubbles Mansfield 10k [DATE] (07:30-11:00)" at bounding box center [38, 91] width 76 height 16
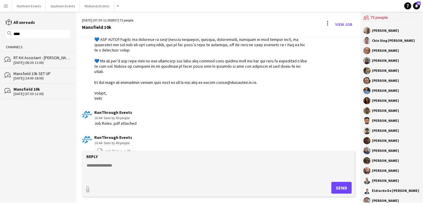
scroll to position [308, 0]
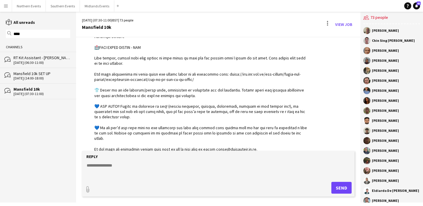
click at [41, 63] on div "[DATE] (06:30-11:00)" at bounding box center [42, 62] width 57 height 4
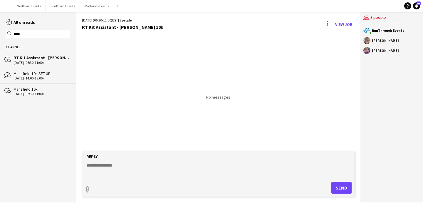
click at [184, 161] on form "Reply paperclip Send" at bounding box center [218, 174] width 272 height 46
click at [110, 164] on textarea at bounding box center [219, 169] width 267 height 15
paste textarea "**********"
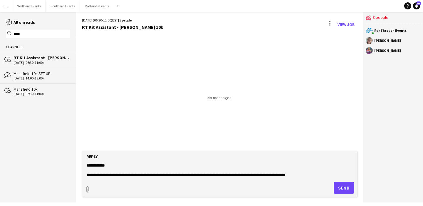
click at [100, 163] on textarea at bounding box center [219, 169] width 267 height 15
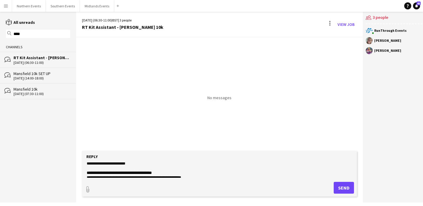
scroll to position [35, 0]
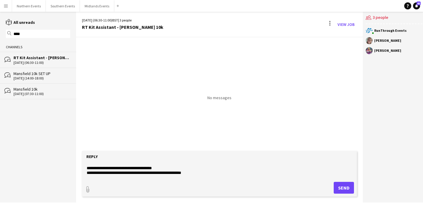
type textarea "**********"
click at [341, 186] on button "Send" at bounding box center [344, 187] width 20 height 12
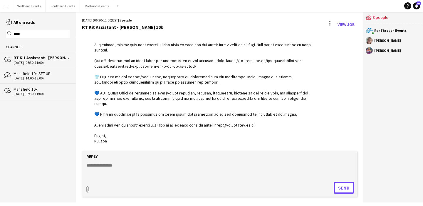
scroll to position [209, 0]
click at [144, 167] on textarea at bounding box center [219, 169] width 267 height 15
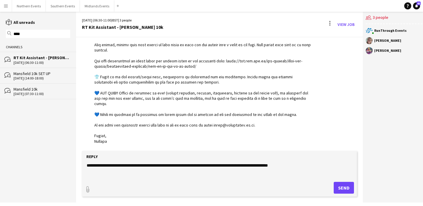
click at [242, 164] on textarea "**********" at bounding box center [219, 169] width 267 height 15
type textarea "**********"
click at [312, 167] on textarea "**********" at bounding box center [219, 169] width 267 height 15
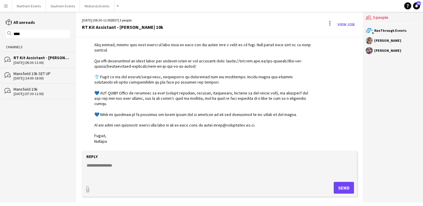
click at [29, 32] on input "****" at bounding box center [41, 33] width 56 height 5
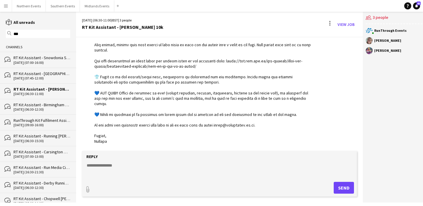
type input "***"
click at [33, 60] on div "RT Kit Assistant - Snowdonia Sea2Sky" at bounding box center [42, 57] width 57 height 5
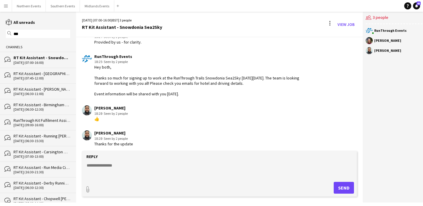
scroll to position [73, 0]
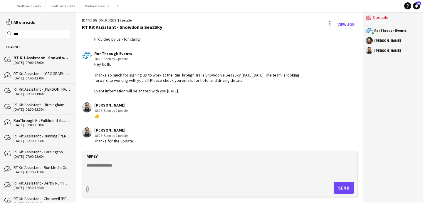
click at [60, 78] on div "[DATE] (07:45-12:00)" at bounding box center [42, 78] width 57 height 4
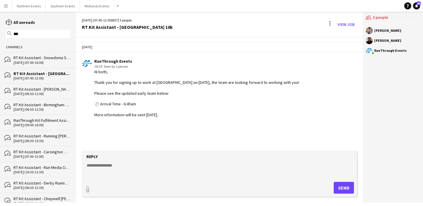
click at [43, 92] on div "[DATE] (06:30-11:00)" at bounding box center [42, 94] width 57 height 4
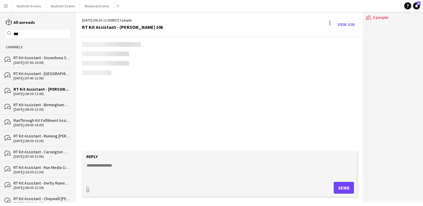
scroll to position [209, 0]
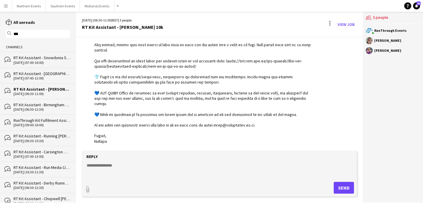
click at [42, 77] on div "[DATE] (07:45-12:00)" at bounding box center [42, 78] width 57 height 4
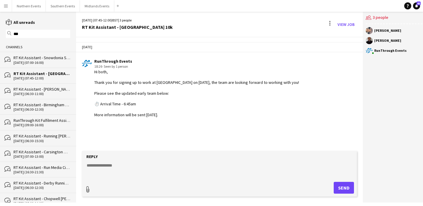
type input "**********"
click at [339, 184] on span "Upload Upload" at bounding box center [337, 186] width 26 height 7
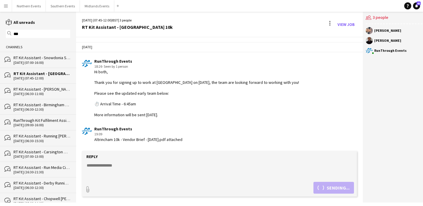
click at [44, 95] on div "[DATE] (06:30-11:00)" at bounding box center [42, 94] width 57 height 4
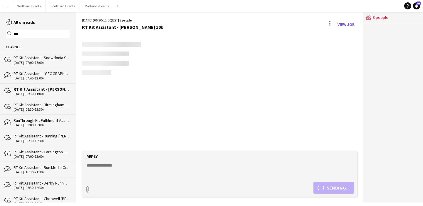
scroll to position [209, 0]
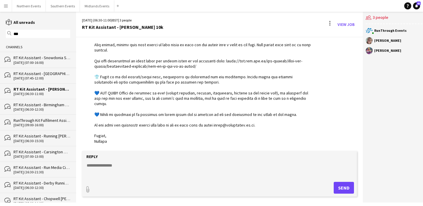
click at [44, 107] on div "[DATE] (06:30-12:30)" at bounding box center [42, 109] width 57 height 4
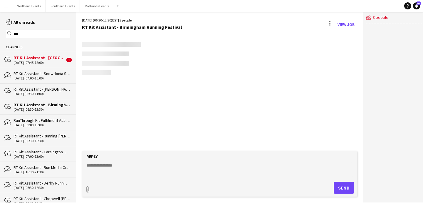
scroll to position [304, 0]
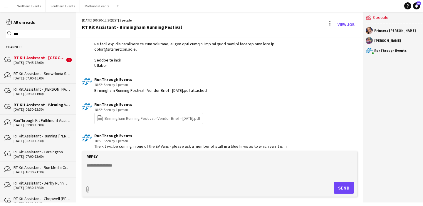
click at [108, 168] on textarea at bounding box center [219, 169] width 267 height 15
paste textarea "**********"
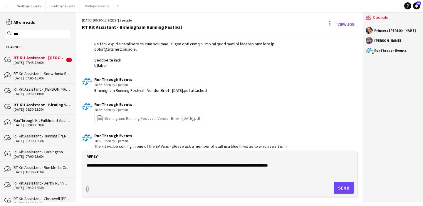
type textarea "**********"
click at [339, 189] on button "Send" at bounding box center [344, 187] width 20 height 12
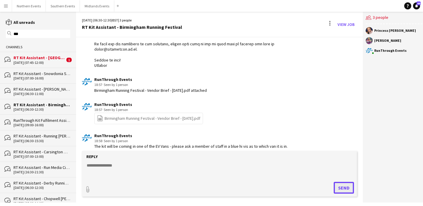
scroll to position [329, 0]
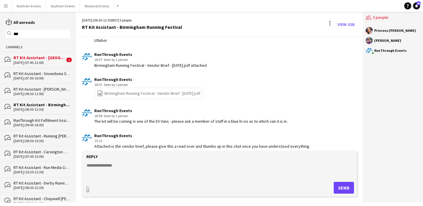
click at [48, 59] on div "RT Kit Assistant - [GEOGRAPHIC_DATA] 10k" at bounding box center [39, 57] width 51 height 5
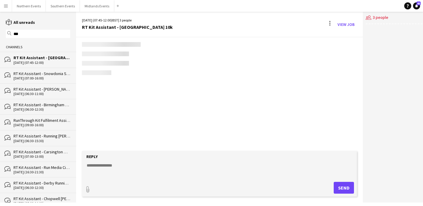
scroll to position [30, 0]
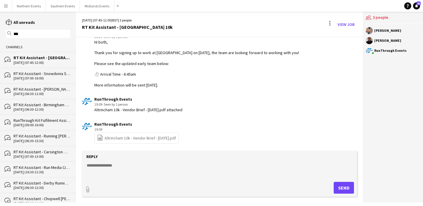
click at [49, 73] on div "RT Kit Assistant - Snowdonia Sea2Sky" at bounding box center [42, 73] width 57 height 5
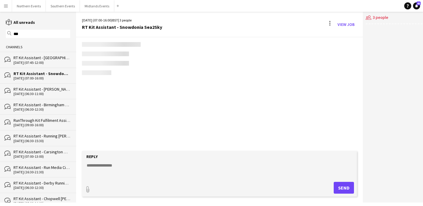
scroll to position [73, 0]
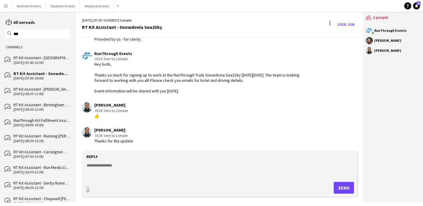
click at [52, 96] on div "bubbles RT Kit Assistant - [GEOGRAPHIC_DATA] 10k [DATE] (06:30-11:00)" at bounding box center [38, 91] width 76 height 16
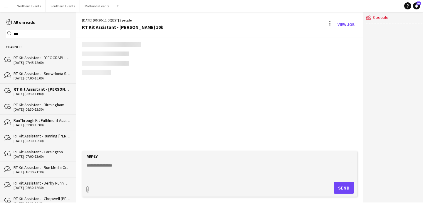
scroll to position [209, 0]
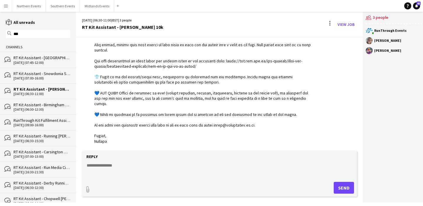
click at [52, 105] on div "RT Kit Assistant - Birmingham Running Festival" at bounding box center [42, 104] width 57 height 5
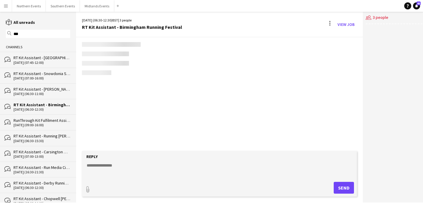
scroll to position [329, 0]
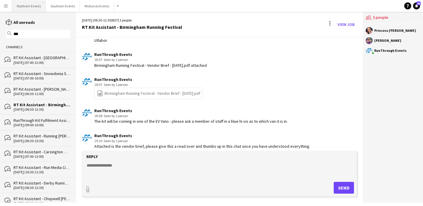
click at [28, 8] on button "Northern Events Close" at bounding box center [29, 5] width 34 height 11
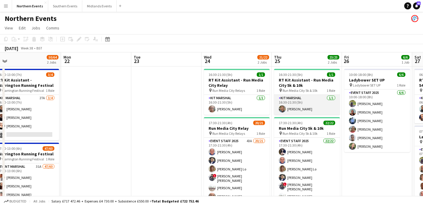
click at [309, 101] on app-card-role "Kit Marshal [DATE] 16:30-21:30 (5h) [PERSON_NAME]" at bounding box center [307, 105] width 66 height 20
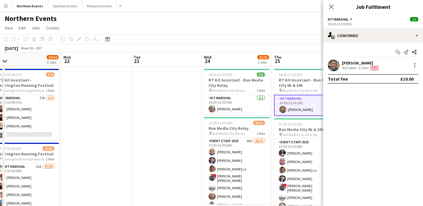
click at [359, 69] on div "0.73mi" at bounding box center [363, 67] width 12 height 5
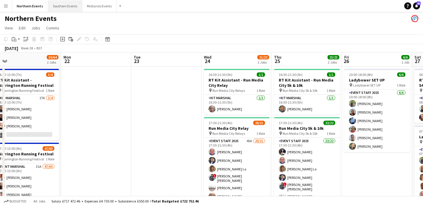
click at [58, 9] on button "Southern Events Close" at bounding box center [65, 5] width 34 height 11
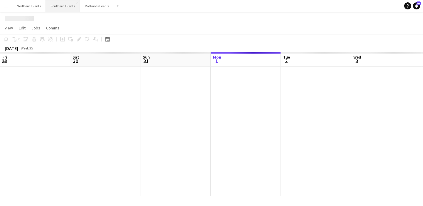
scroll to position [0, 140]
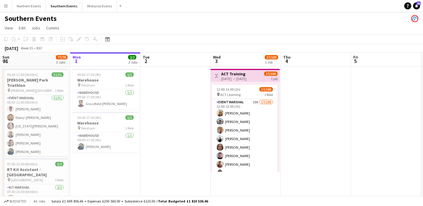
click at [4, 6] on app-icon "Menu" at bounding box center [6, 6] width 5 height 5
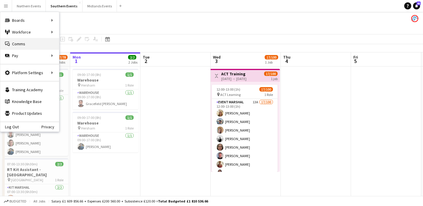
click at [15, 42] on link "Comms Comms" at bounding box center [29, 44] width 59 height 12
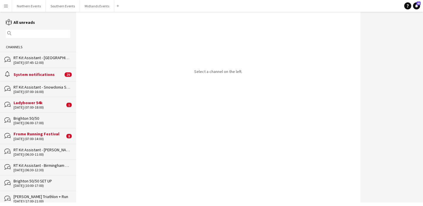
click at [46, 34] on input "text" at bounding box center [41, 33] width 56 height 5
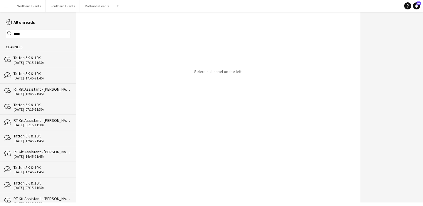
type input "****"
click at [47, 76] on div "[DATE] (17:45-21:45)" at bounding box center [42, 78] width 57 height 4
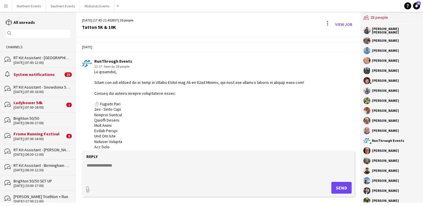
scroll to position [1592, 0]
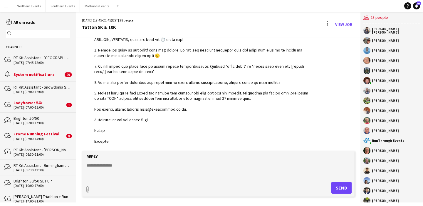
click at [28, 33] on input "text" at bounding box center [41, 33] width 56 height 5
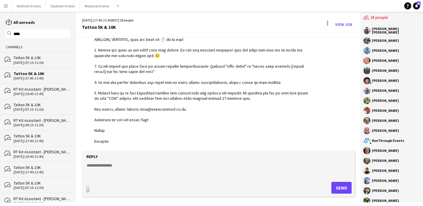
click at [44, 93] on div "[DATE] (16:45-21:45)" at bounding box center [42, 94] width 57 height 4
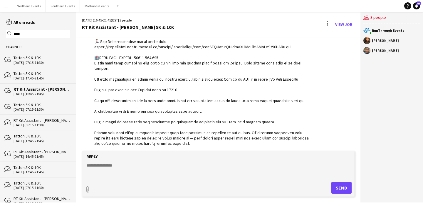
scroll to position [115, 0]
click at [167, 90] on div at bounding box center [201, 98] width 215 height 289
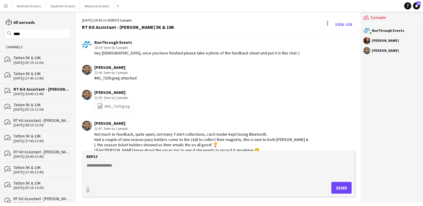
scroll to position [633, 0]
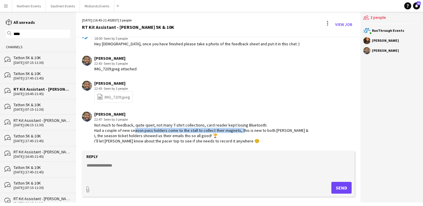
drag, startPoint x: 132, startPoint y: 129, endPoint x: 236, endPoint y: 129, distance: 104.2
click at [236, 129] on div "Not much to feedback, quite quiet, not many T-shirt collections, card reader ke…" at bounding box center [201, 132] width 215 height 21
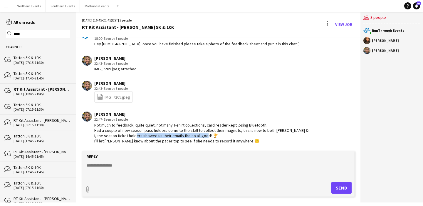
drag, startPoint x: 134, startPoint y: 134, endPoint x: 202, endPoint y: 134, distance: 67.8
click at [202, 134] on div "Not much to feedback, quite quiet, not many T-shirt collections, card reader ke…" at bounding box center [201, 132] width 215 height 21
click at [233, 140] on div "Not much to feedback, quite quiet, not many T-shirt collections, card reader ke…" at bounding box center [201, 132] width 215 height 21
click at [33, 34] on input "****" at bounding box center [41, 33] width 56 height 5
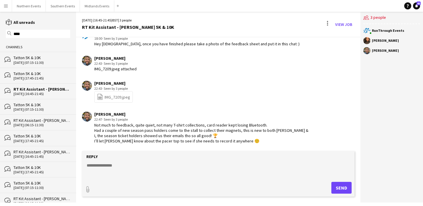
click at [33, 34] on input "****" at bounding box center [41, 33] width 56 height 5
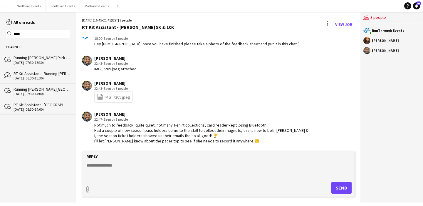
type input "****"
click at [35, 74] on div "RT Kit Assistant - Running [PERSON_NAME] Park Races & Duathlon" at bounding box center [42, 73] width 57 height 5
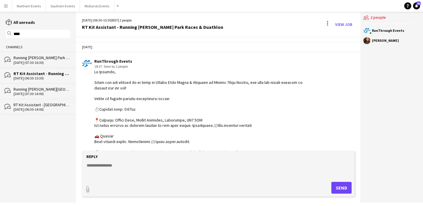
scroll to position [646, 0]
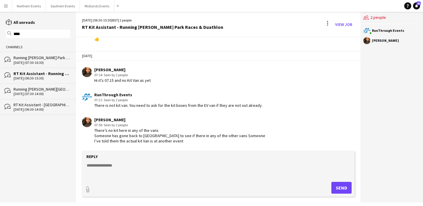
click at [123, 165] on textarea at bounding box center [219, 169] width 267 height 15
click at [110, 167] on textarea "**********" at bounding box center [219, 169] width 267 height 15
click at [110, 165] on textarea "**********" at bounding box center [219, 169] width 267 height 15
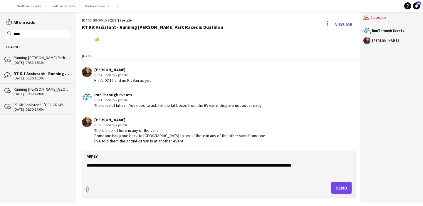
type textarea "**********"
click at [340, 187] on button "Send" at bounding box center [341, 187] width 20 height 12
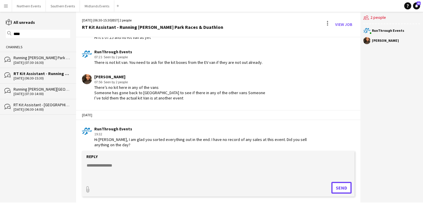
scroll to position [693, 0]
